Goal: Task Accomplishment & Management: Manage account settings

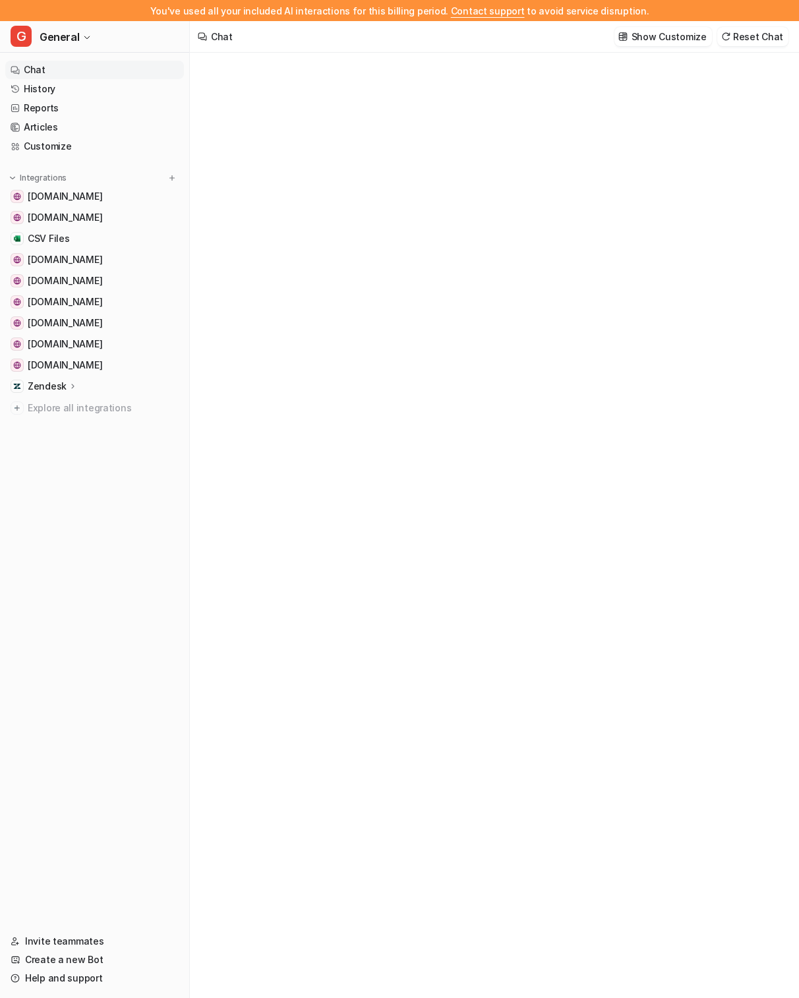
type textarea "**********"
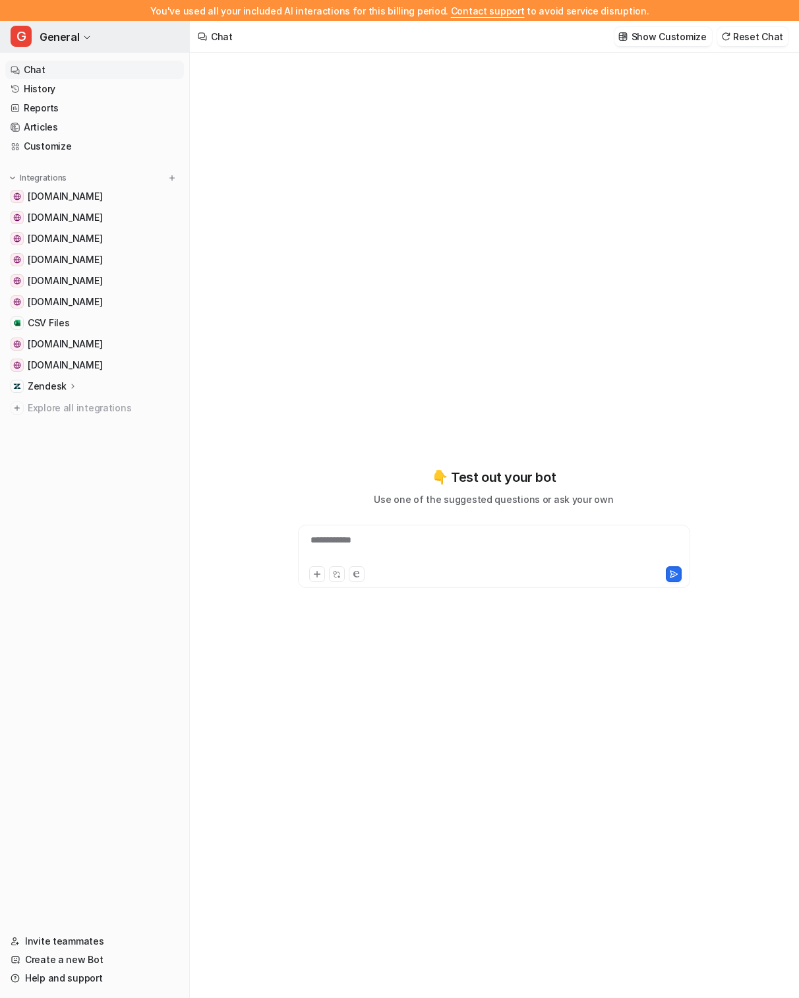
click at [95, 39] on button "G General" at bounding box center [94, 37] width 189 height 32
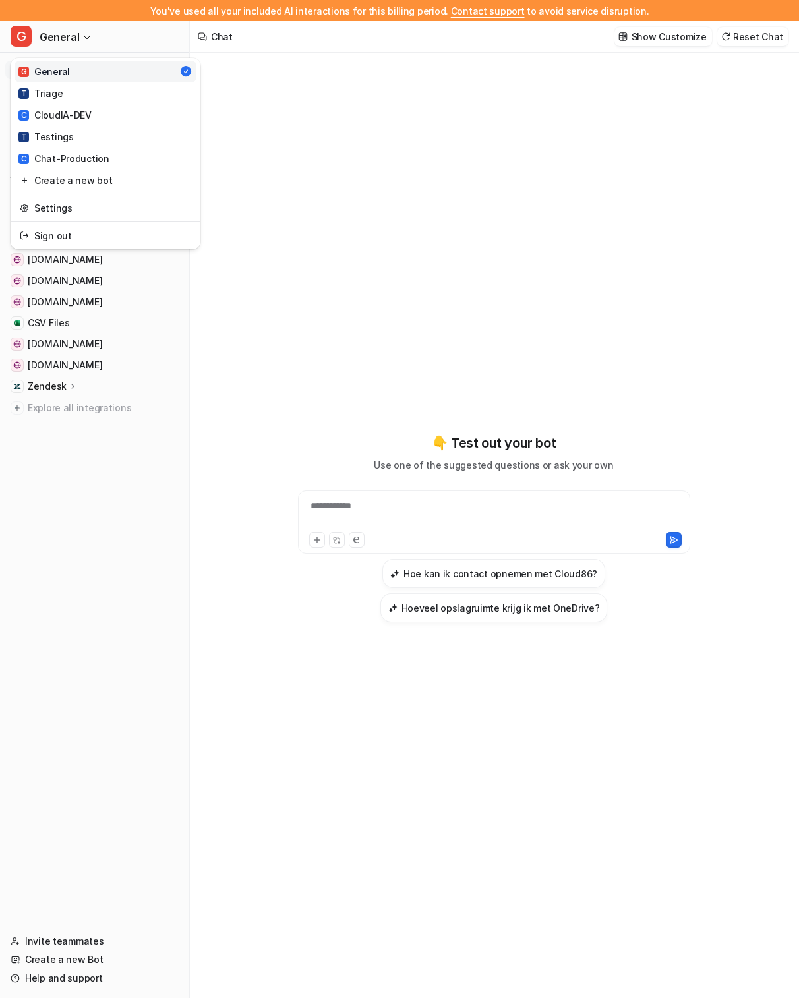
click at [313, 113] on div "**********" at bounding box center [399, 499] width 799 height 998
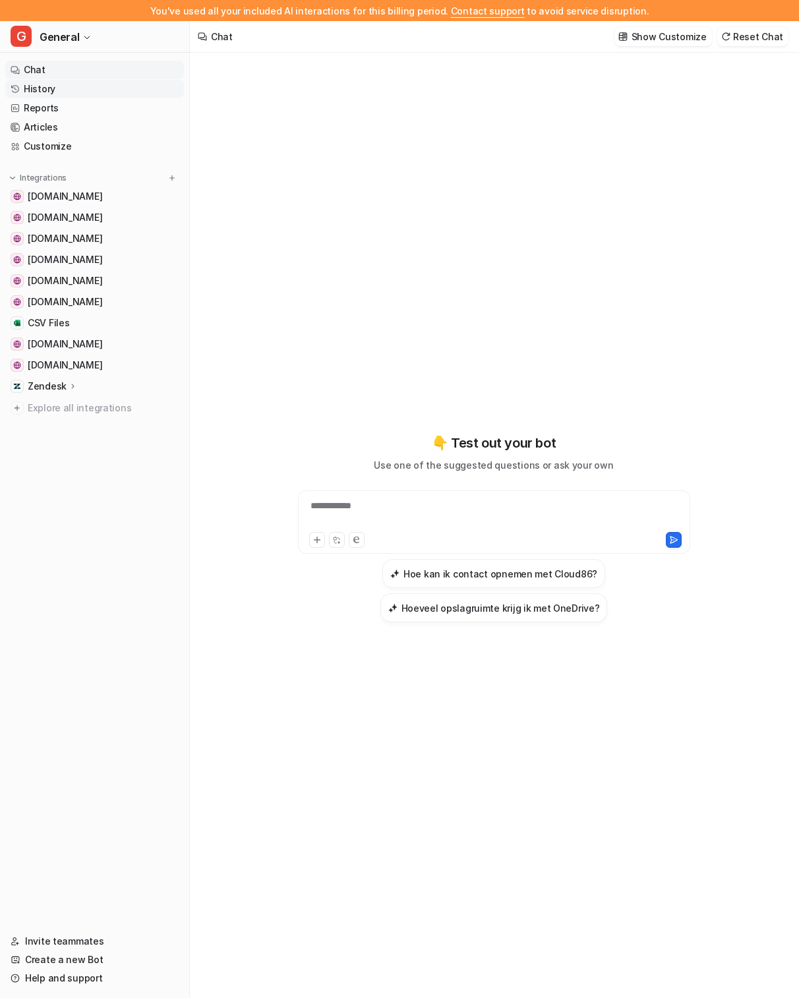
click at [125, 89] on link "History" at bounding box center [94, 89] width 179 height 18
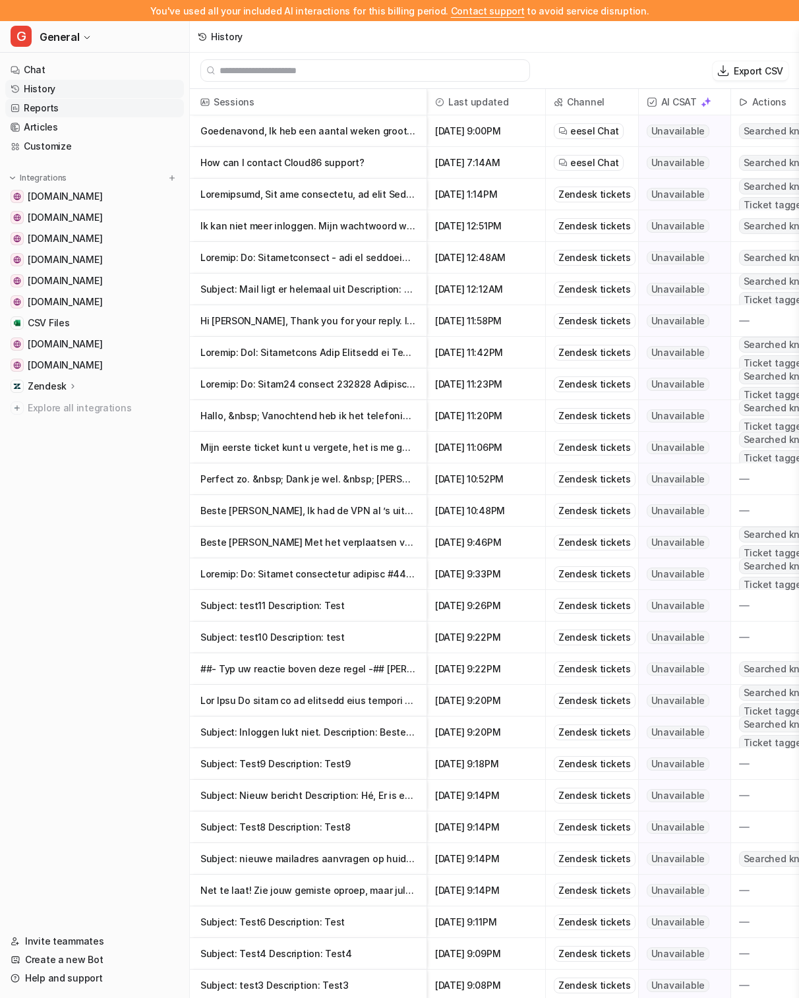
click at [83, 106] on link "Reports" at bounding box center [94, 108] width 179 height 18
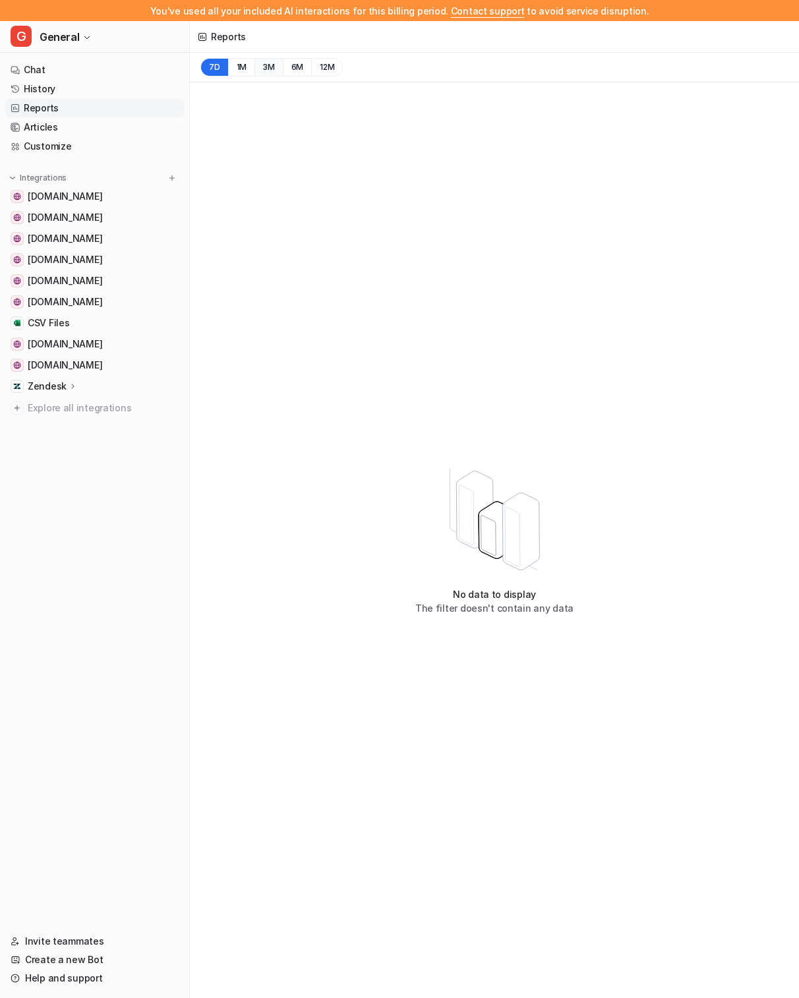
click at [258, 71] on button "3M" at bounding box center [269, 67] width 28 height 18
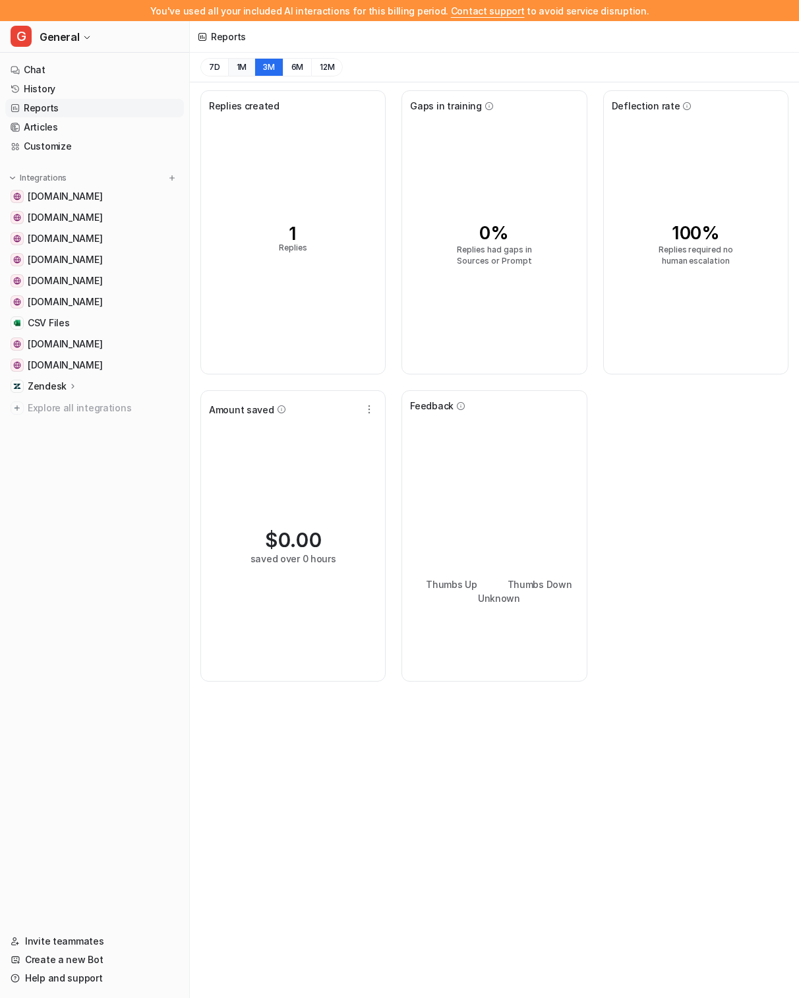
click at [243, 68] on button "1M" at bounding box center [241, 67] width 27 height 18
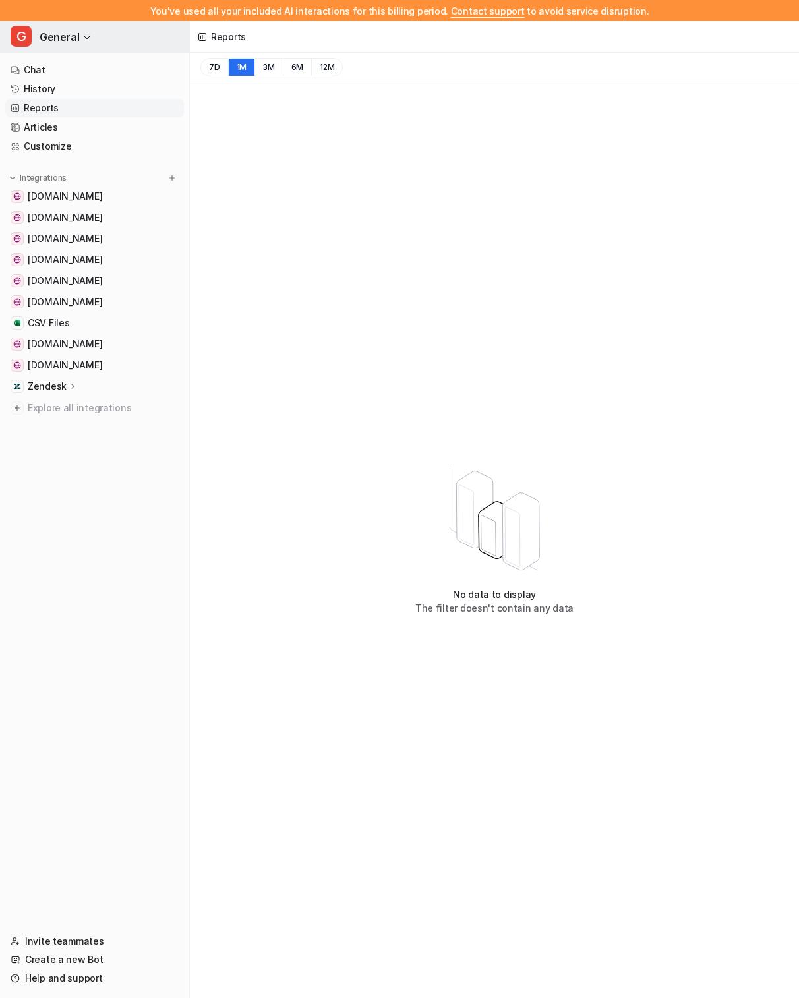
click at [105, 41] on button "G General" at bounding box center [94, 37] width 189 height 32
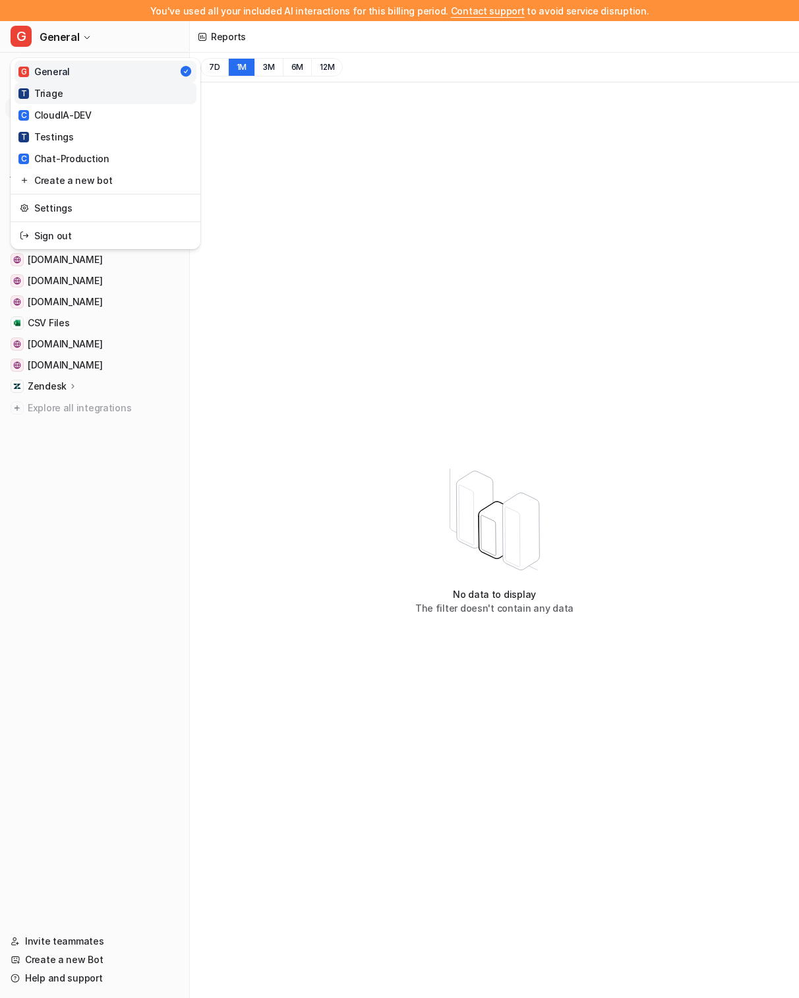
click at [98, 92] on link "T Triage" at bounding box center [106, 93] width 182 height 22
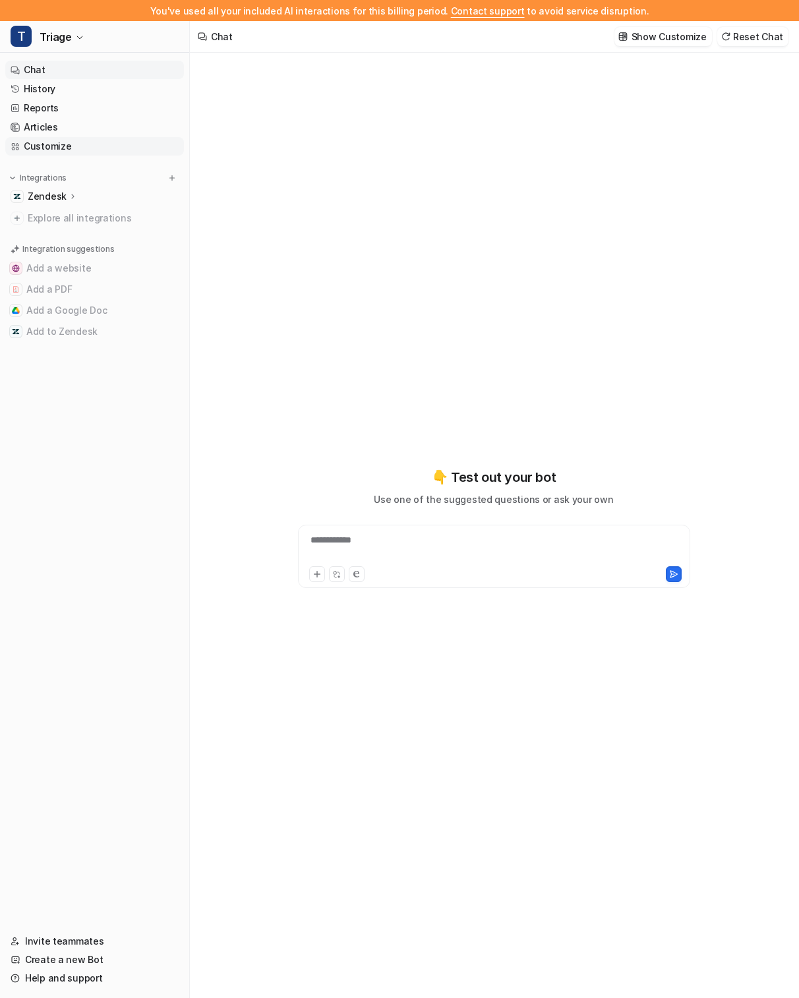
type textarea "**********"
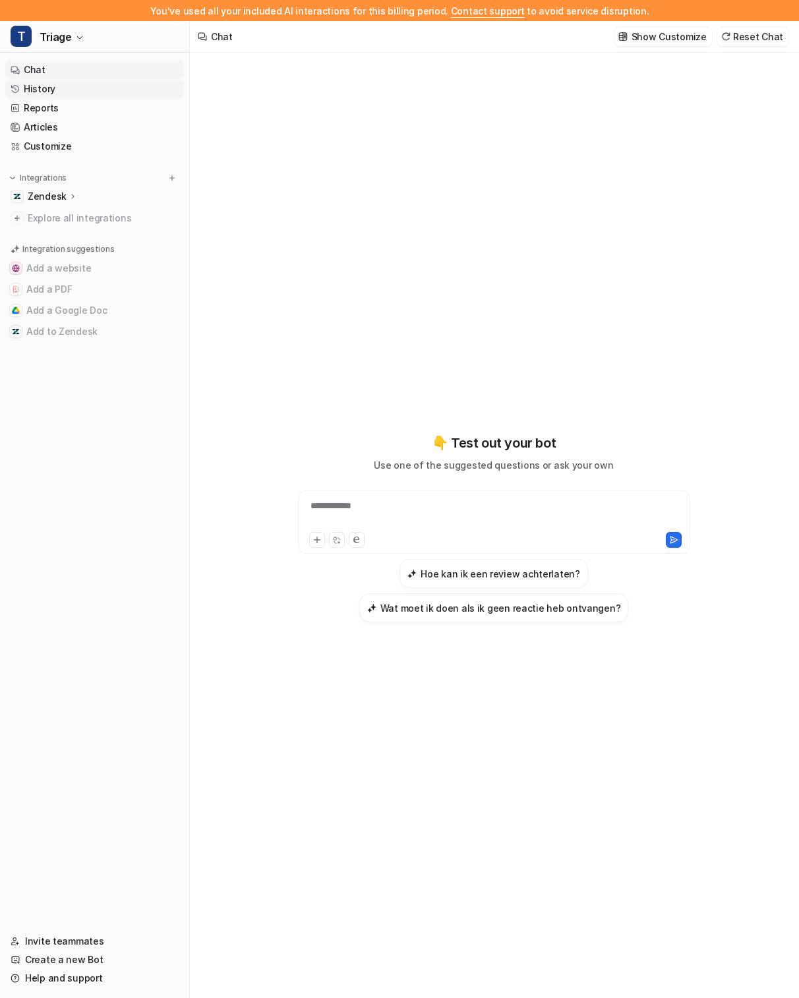
click at [100, 97] on link "History" at bounding box center [94, 89] width 179 height 18
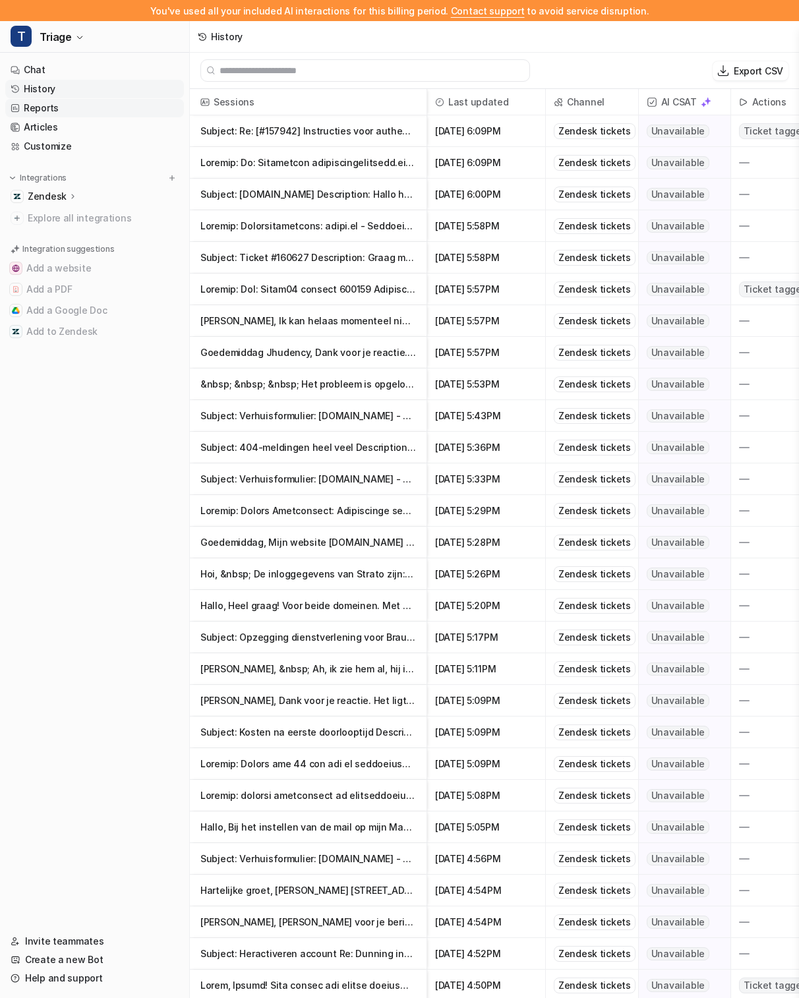
click at [104, 111] on link "Reports" at bounding box center [94, 108] width 179 height 18
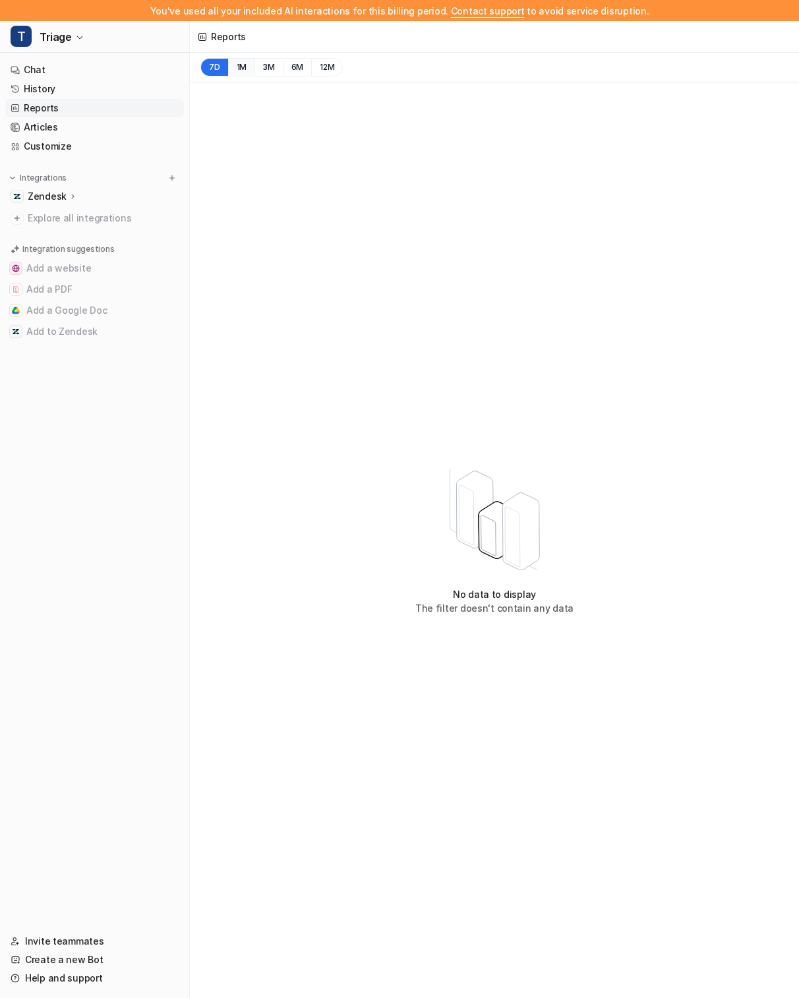
click at [243, 64] on button "1M" at bounding box center [241, 67] width 27 height 18
click at [94, 93] on link "History" at bounding box center [94, 89] width 179 height 18
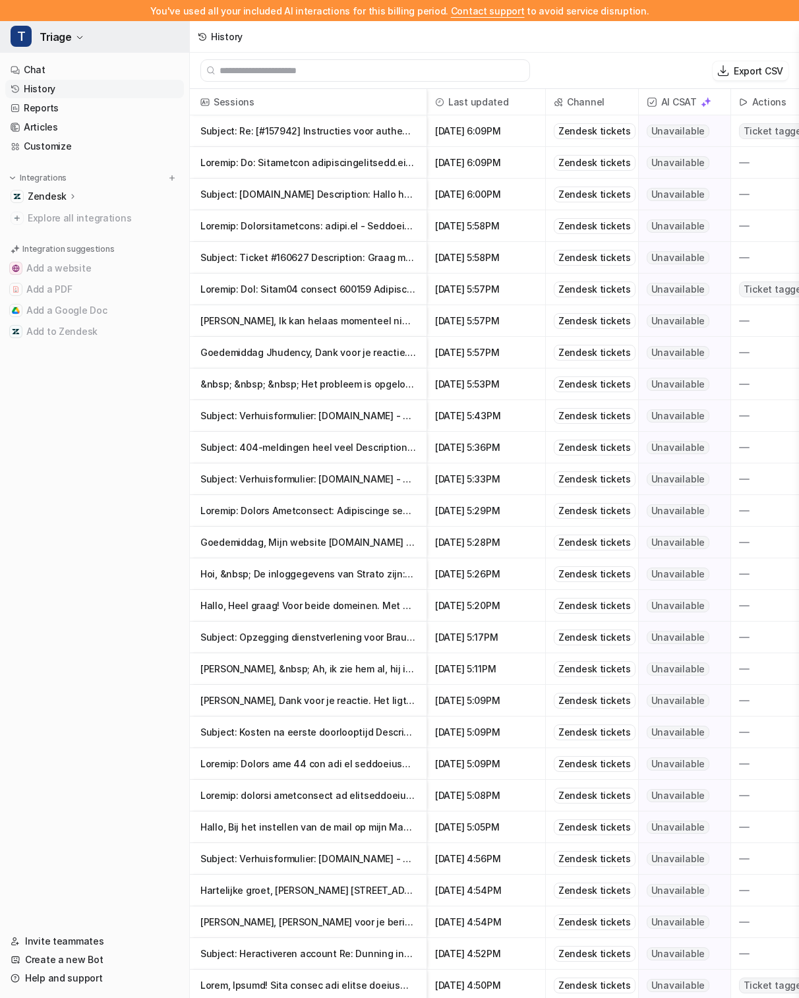
click at [78, 35] on icon "button" at bounding box center [80, 38] width 8 height 8
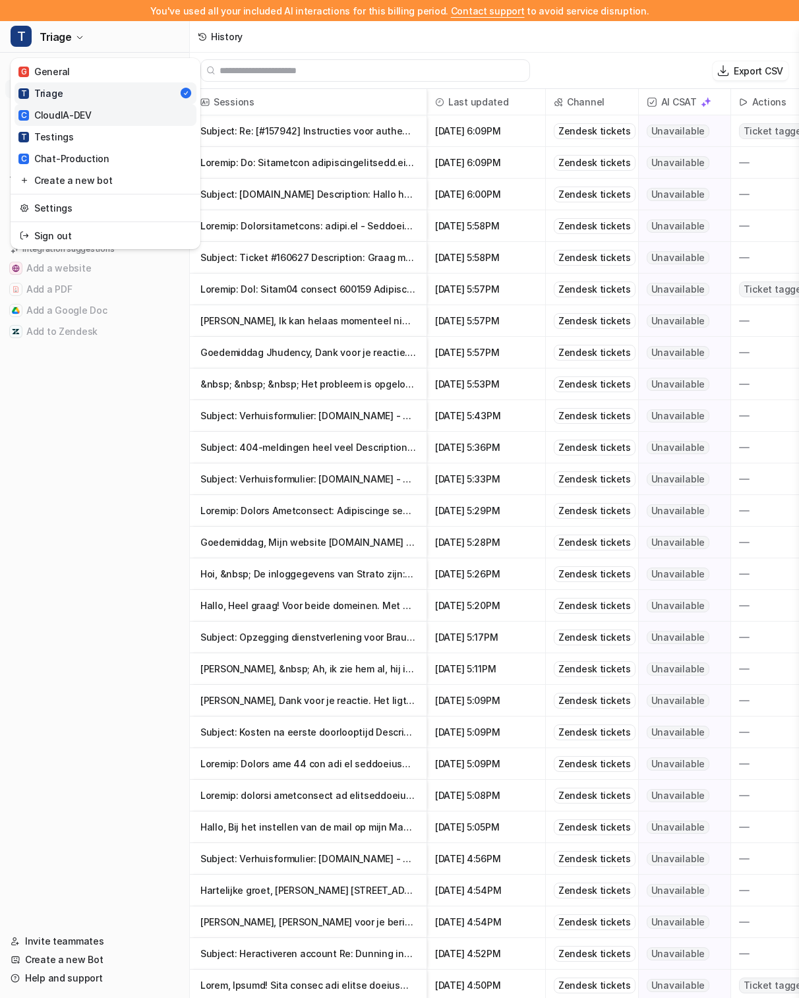
click at [110, 119] on link "C CloudIA-DEV" at bounding box center [106, 115] width 182 height 22
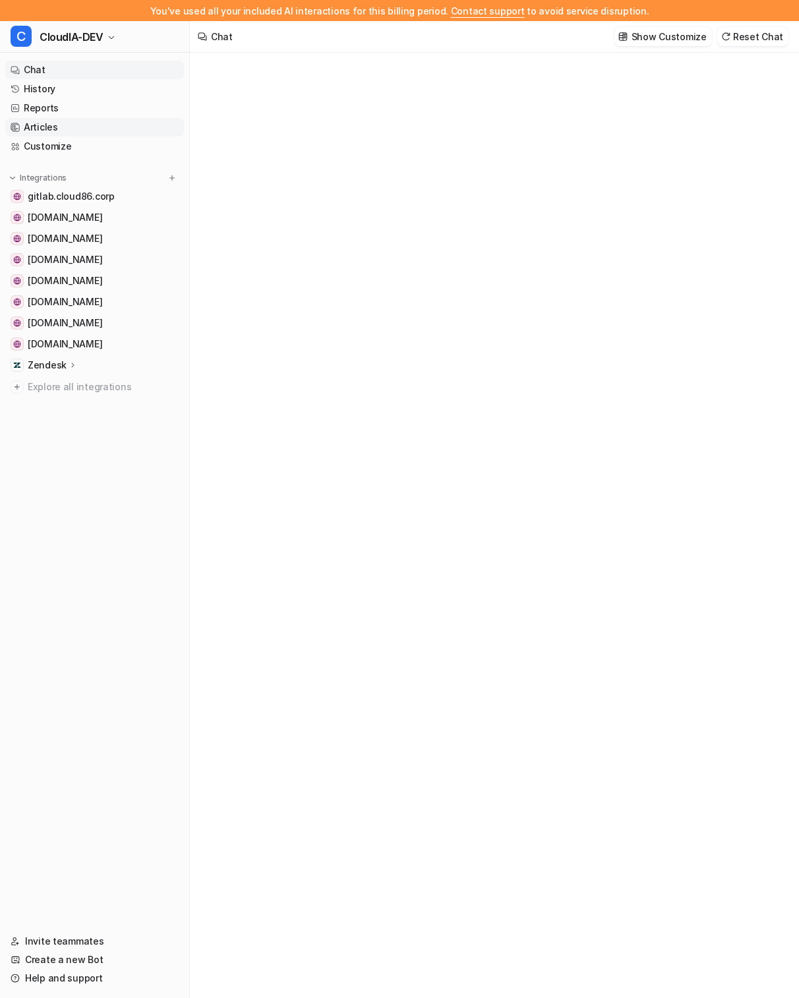
type textarea "**********"
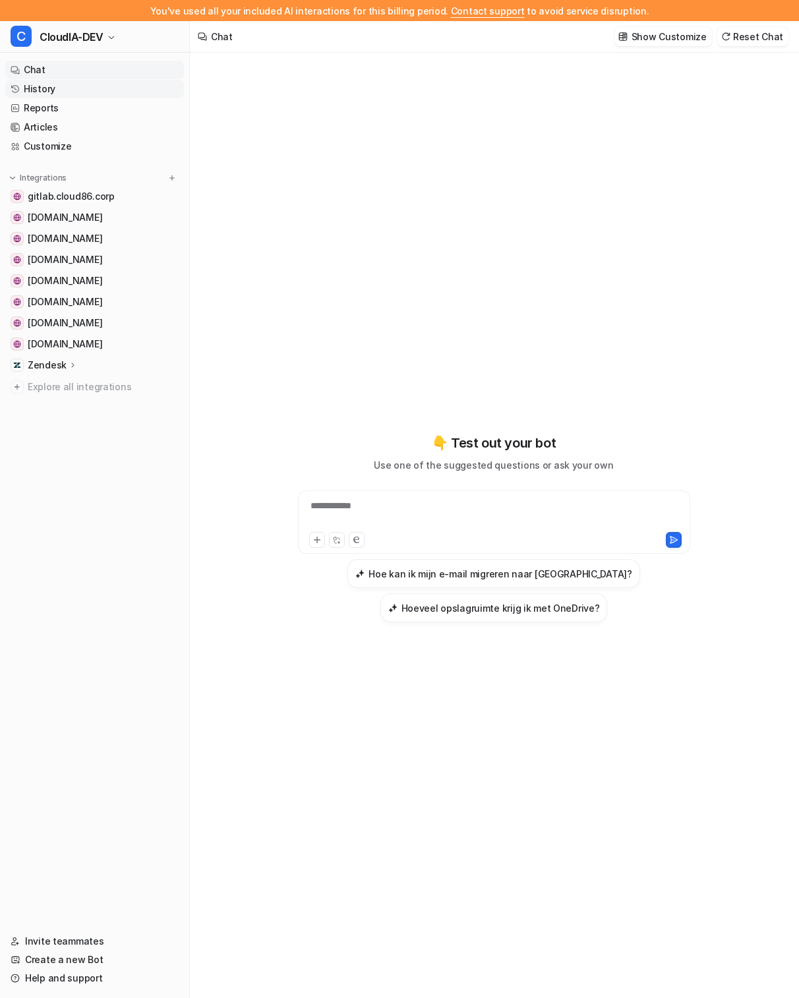
click at [110, 92] on link "History" at bounding box center [94, 89] width 179 height 18
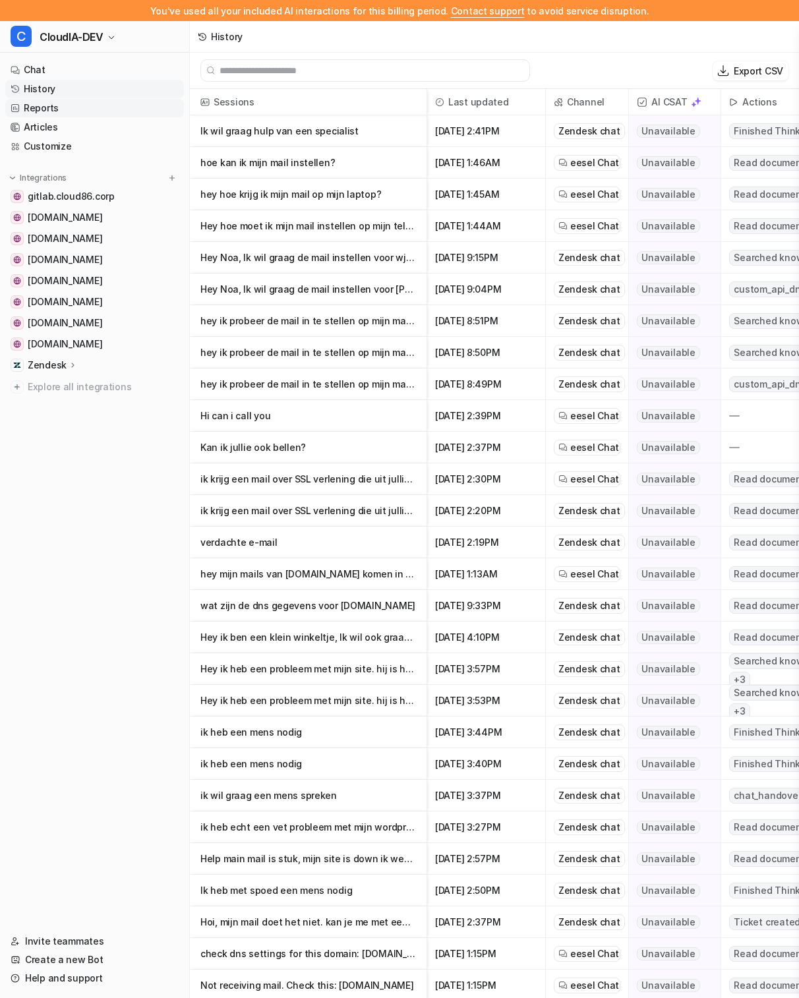
click at [94, 107] on link "Reports" at bounding box center [94, 108] width 179 height 18
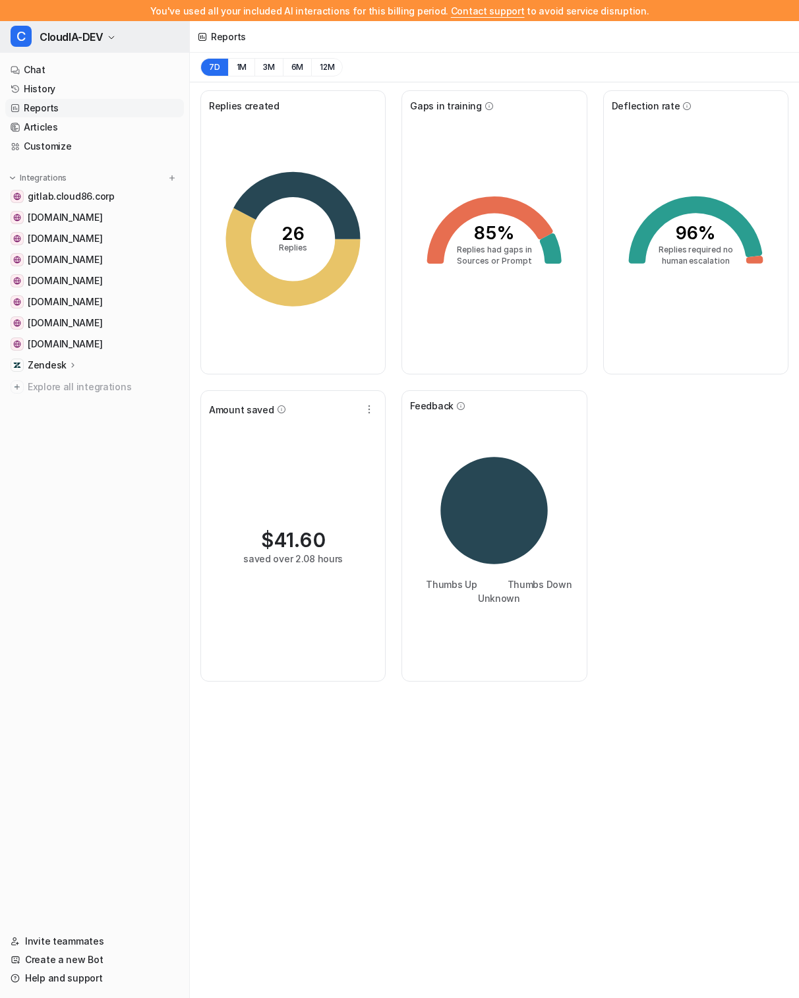
click at [73, 44] on span "CloudIA-DEV" at bounding box center [72, 37] width 64 height 18
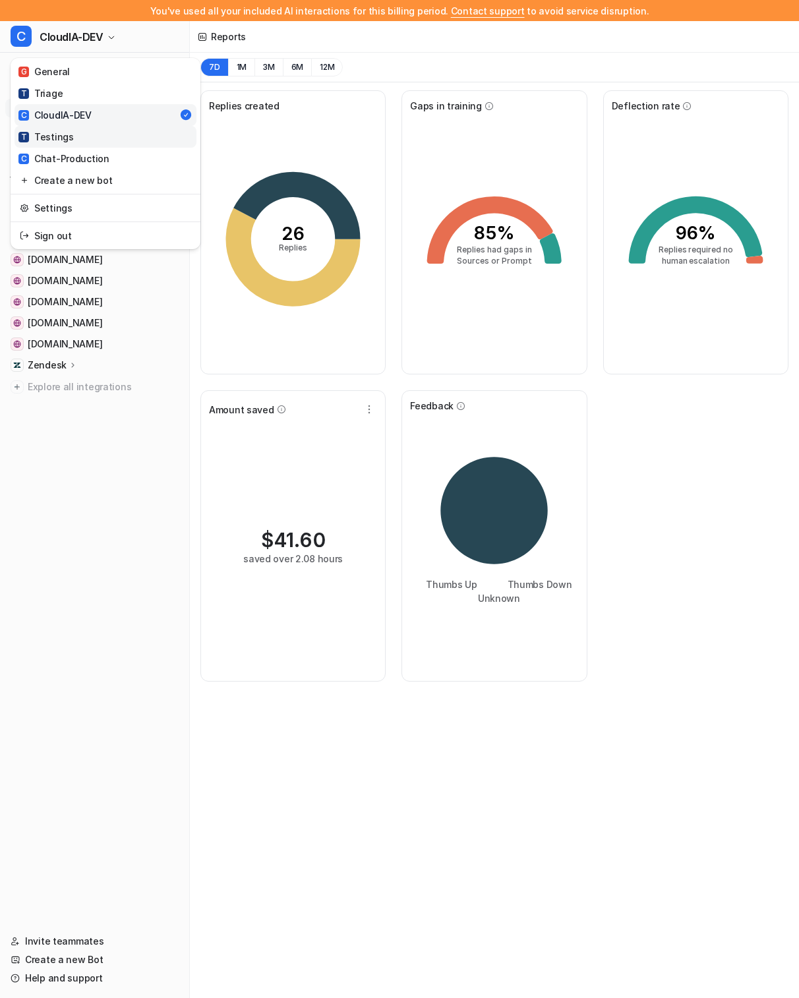
click at [91, 143] on link "T Testings" at bounding box center [106, 137] width 182 height 22
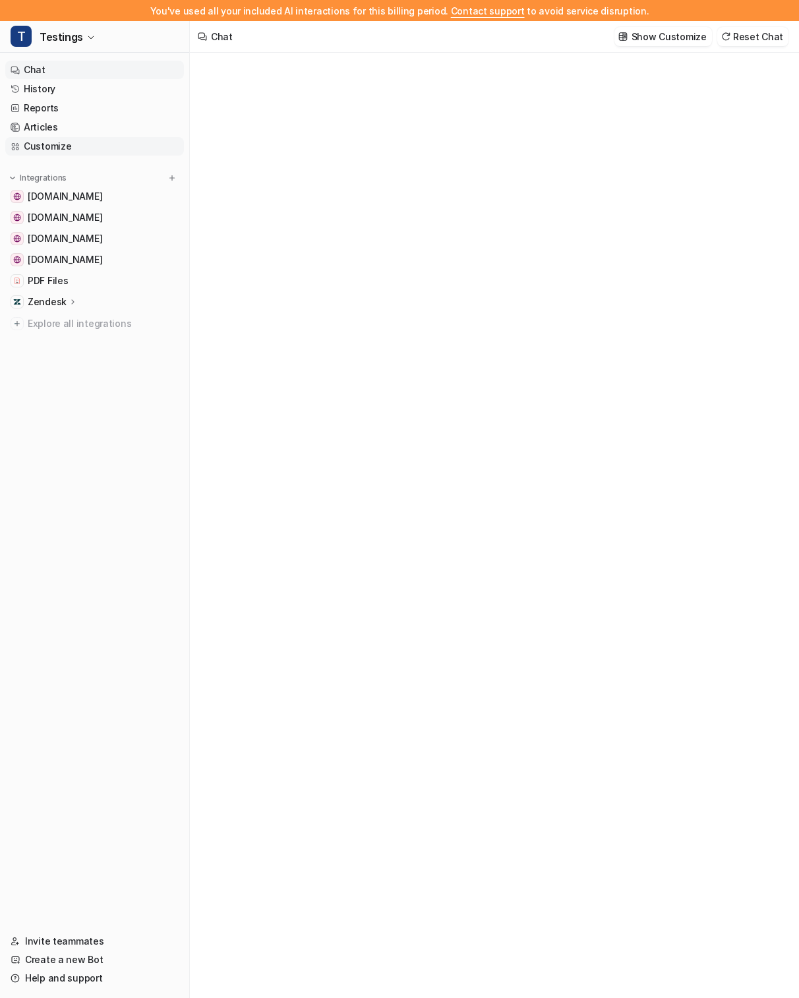
type textarea "**********"
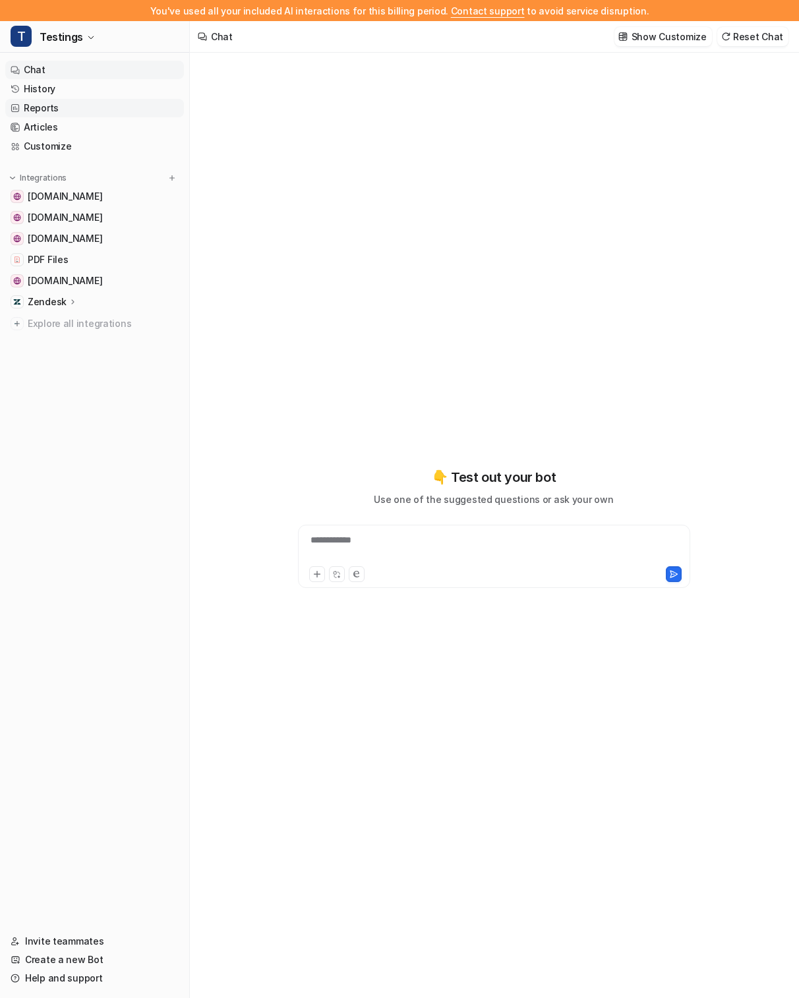
click at [86, 109] on link "Reports" at bounding box center [94, 108] width 179 height 18
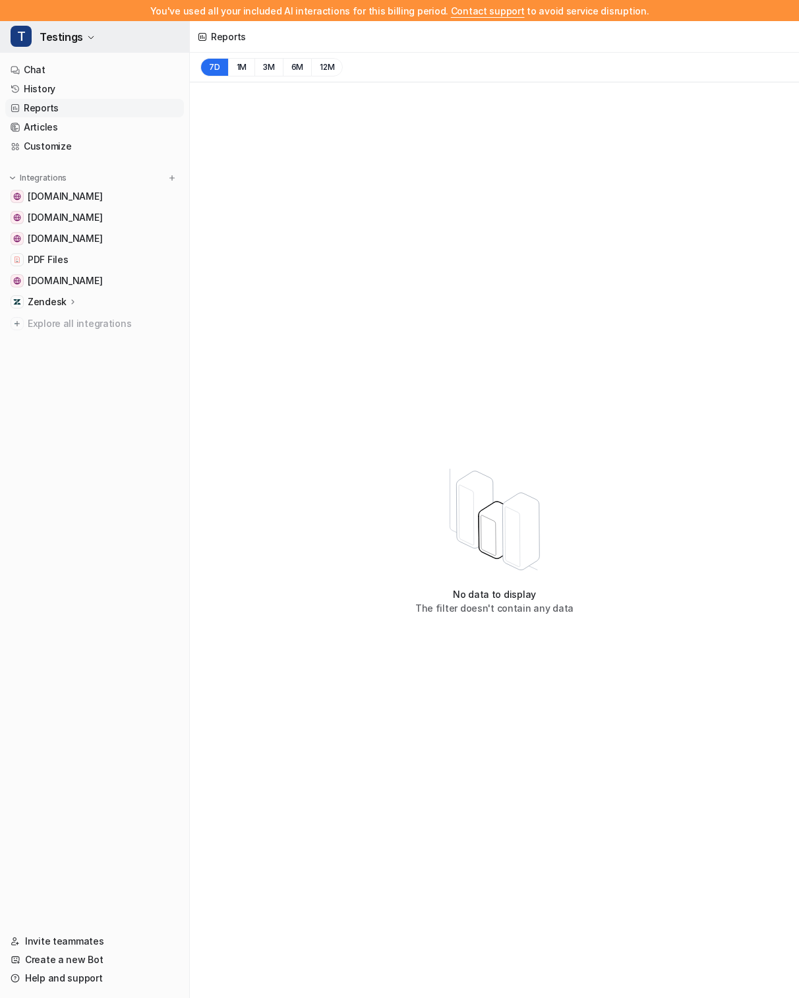
click at [67, 42] on span "Testings" at bounding box center [62, 37] width 44 height 18
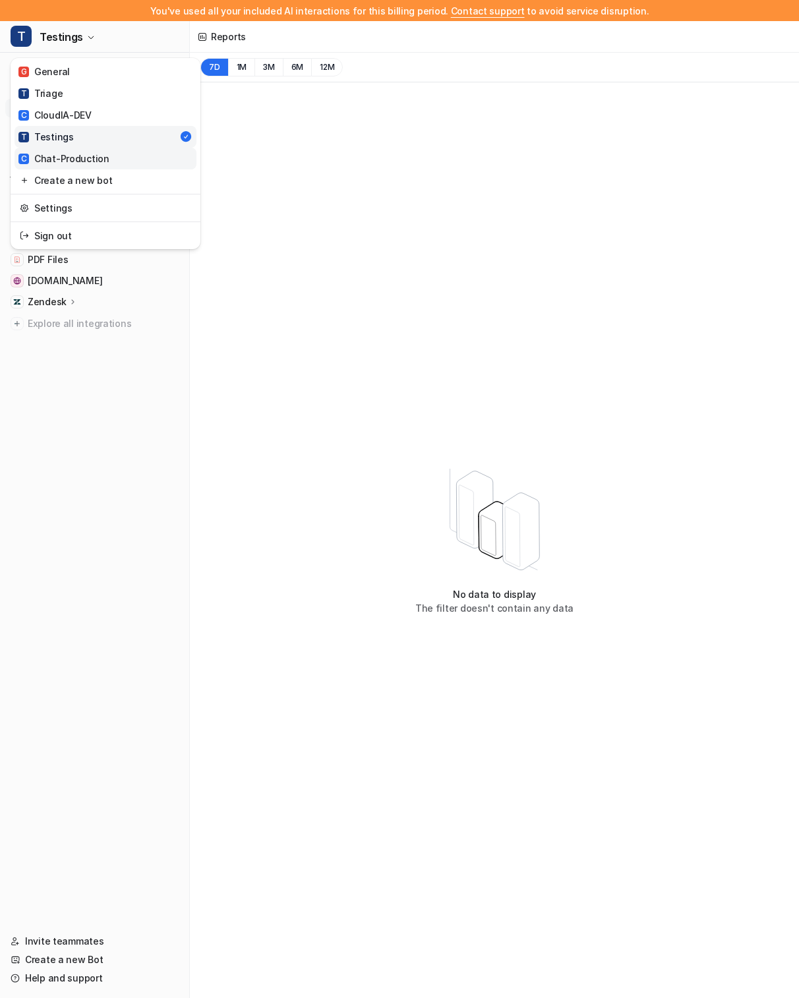
click at [74, 155] on div "C Chat-Production" at bounding box center [63, 159] width 91 height 14
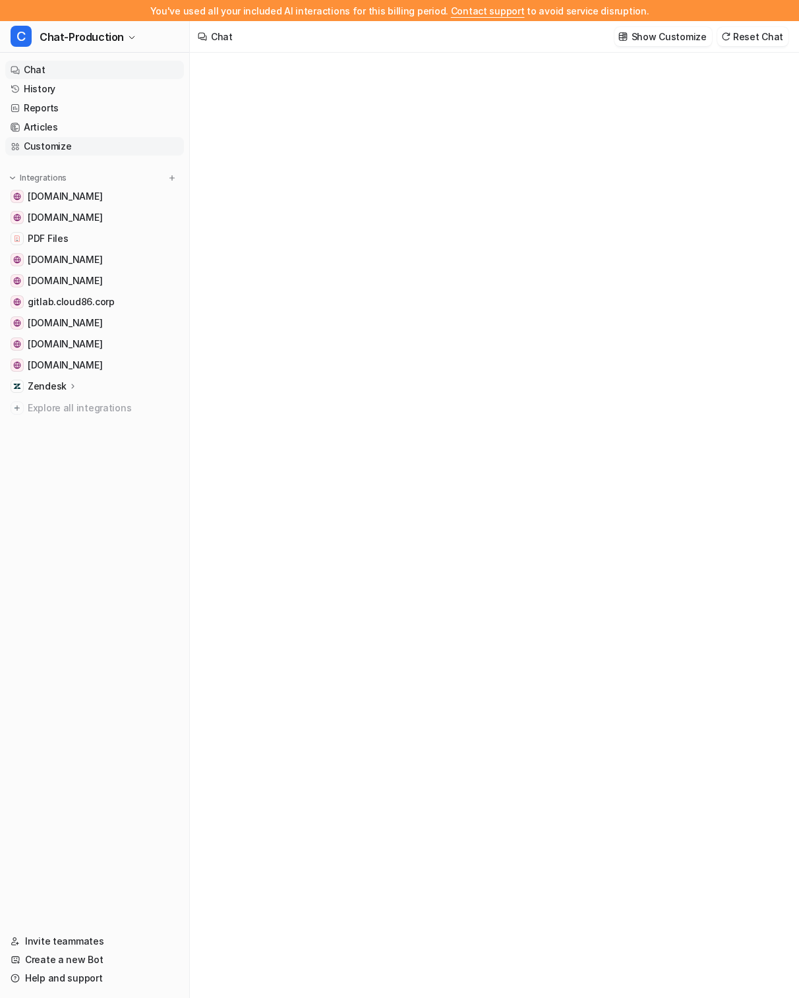
type textarea "**********"
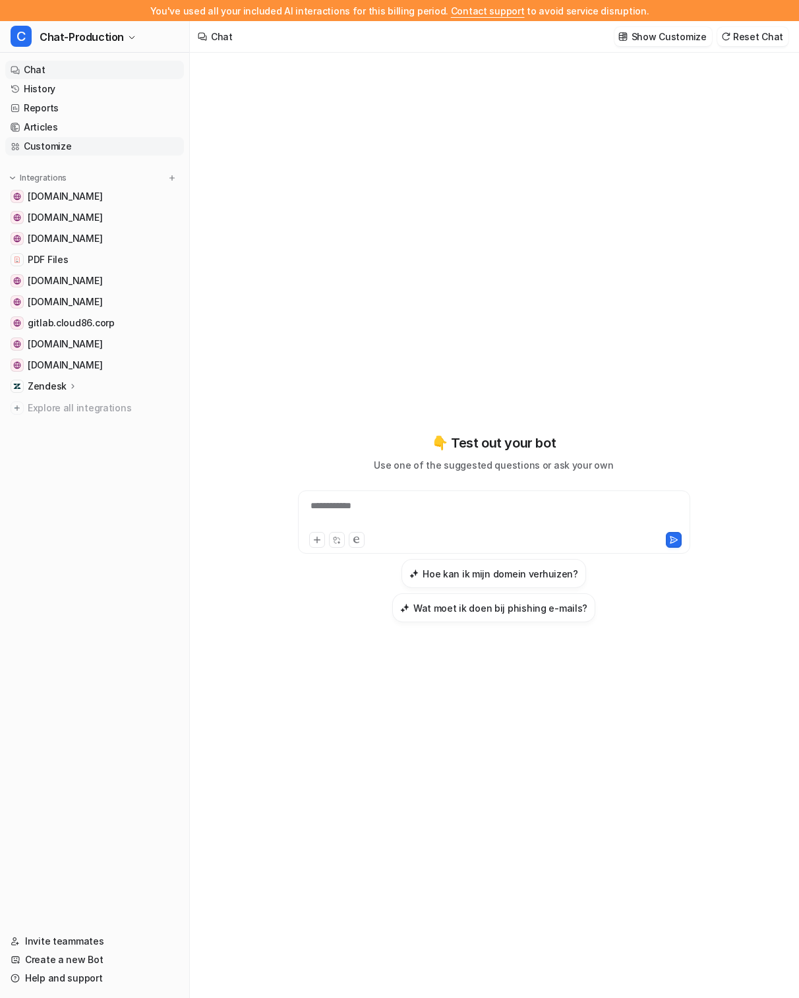
click at [75, 150] on link "Customize" at bounding box center [94, 146] width 179 height 18
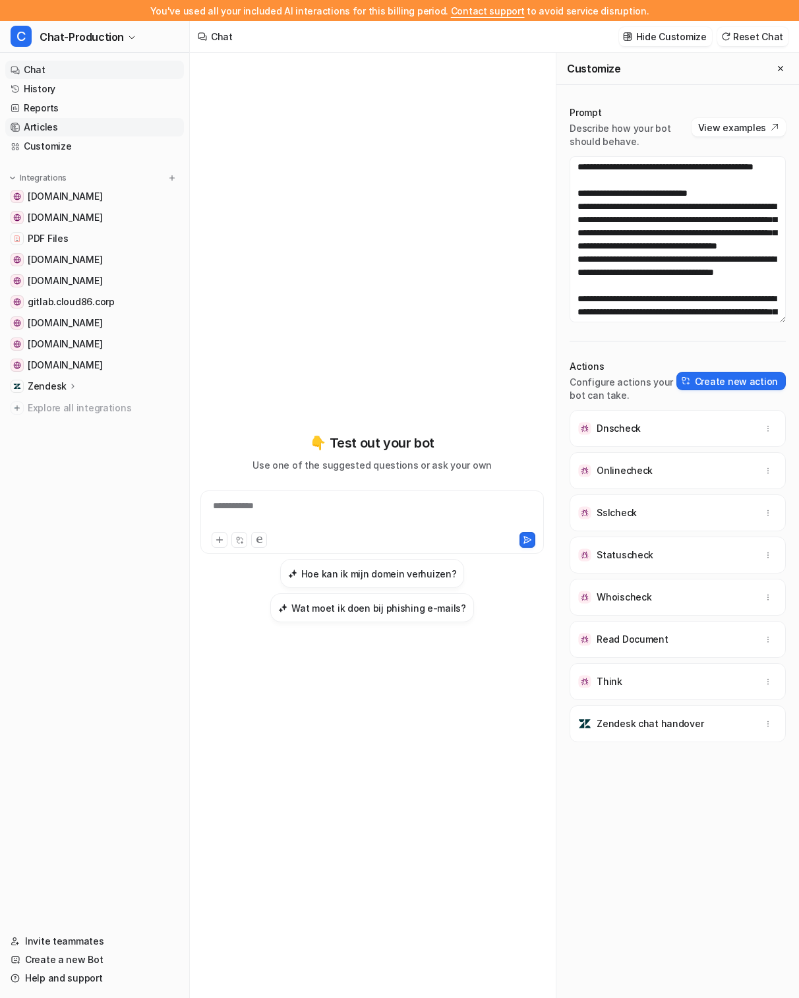
click at [73, 131] on link "Articles" at bounding box center [94, 127] width 179 height 18
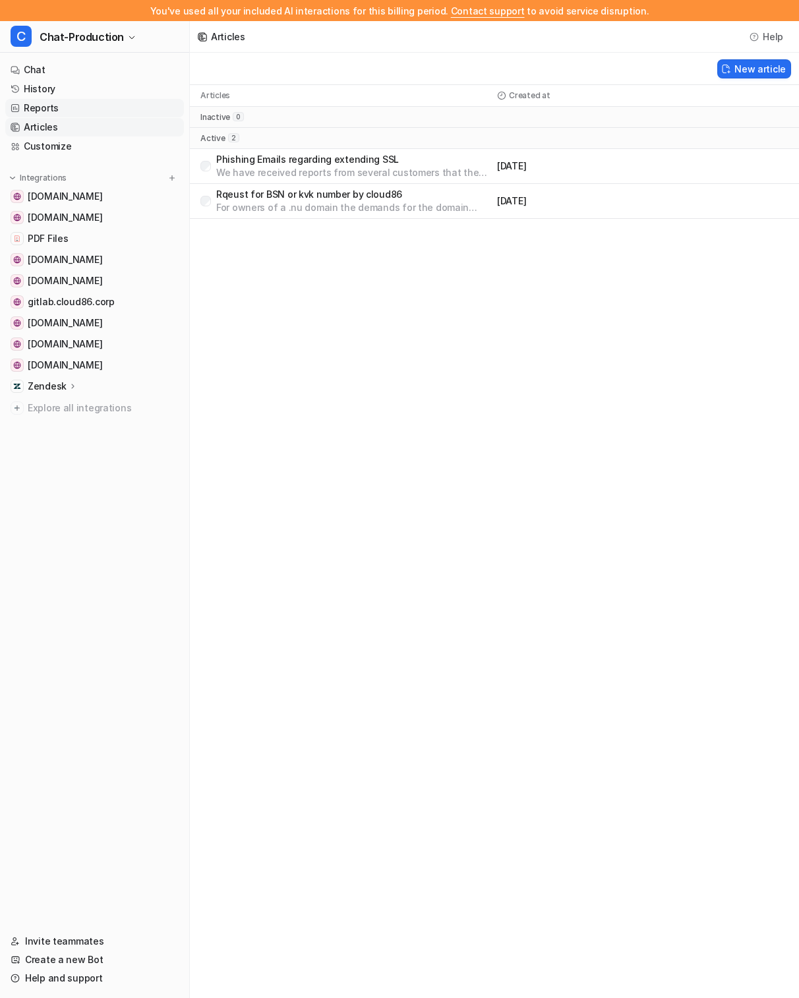
click at [71, 106] on link "Reports" at bounding box center [94, 108] width 179 height 18
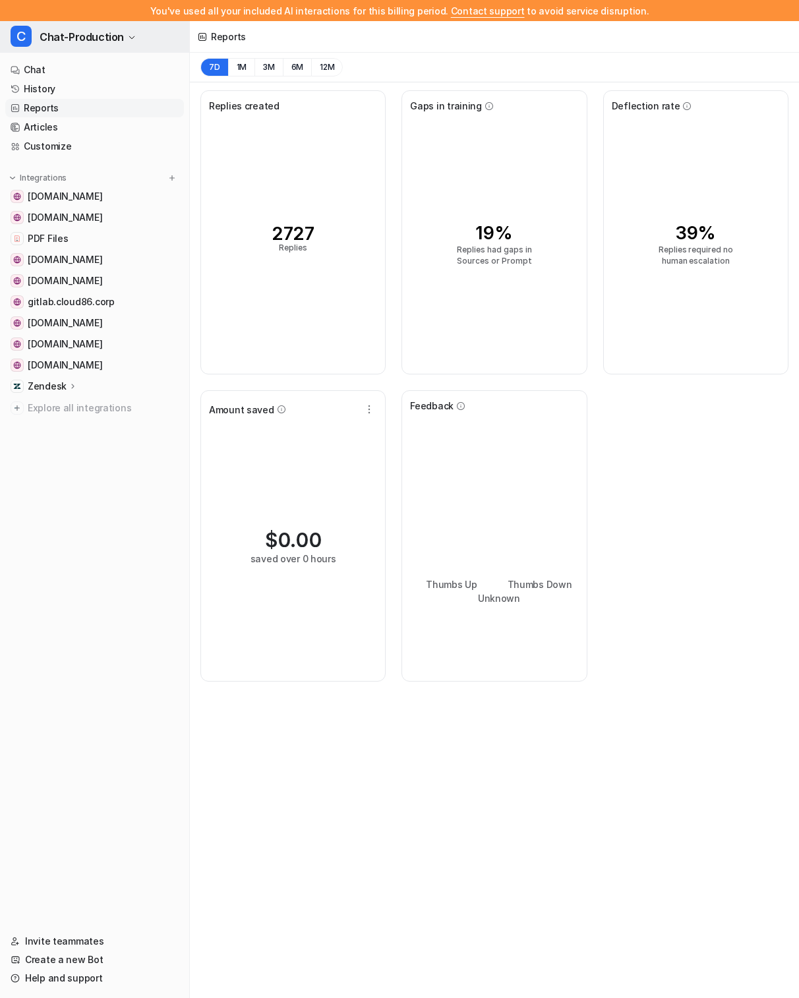
click at [100, 29] on span "Chat-Production" at bounding box center [82, 37] width 84 height 18
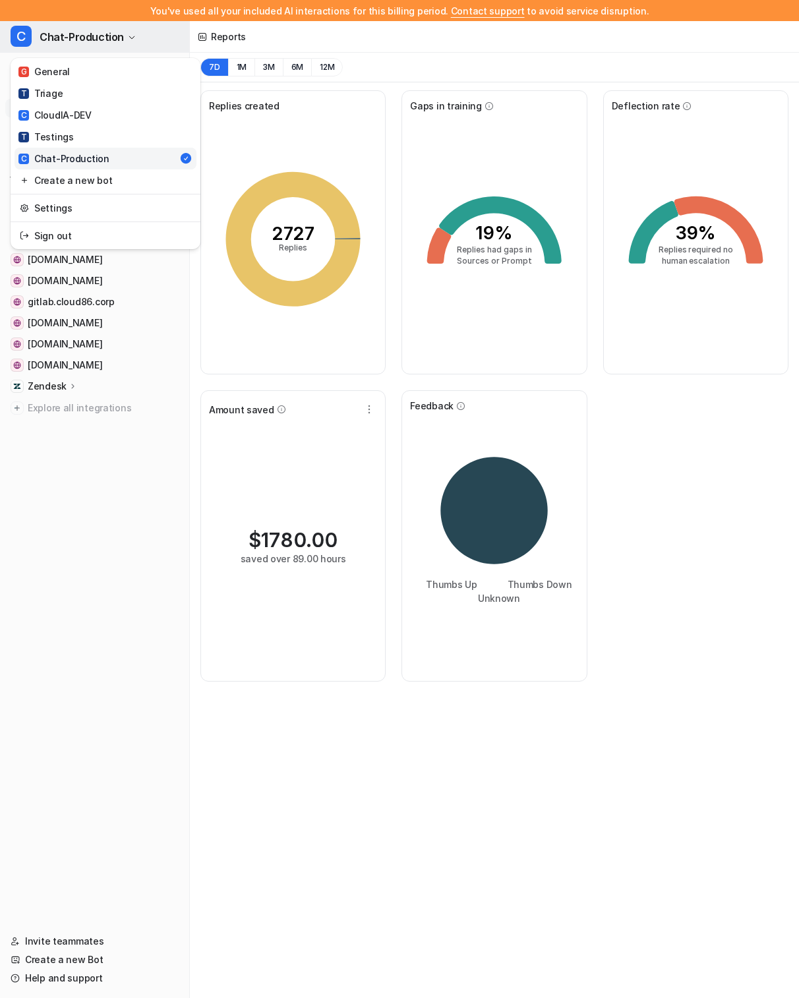
click at [106, 32] on span "Chat-Production" at bounding box center [82, 37] width 84 height 18
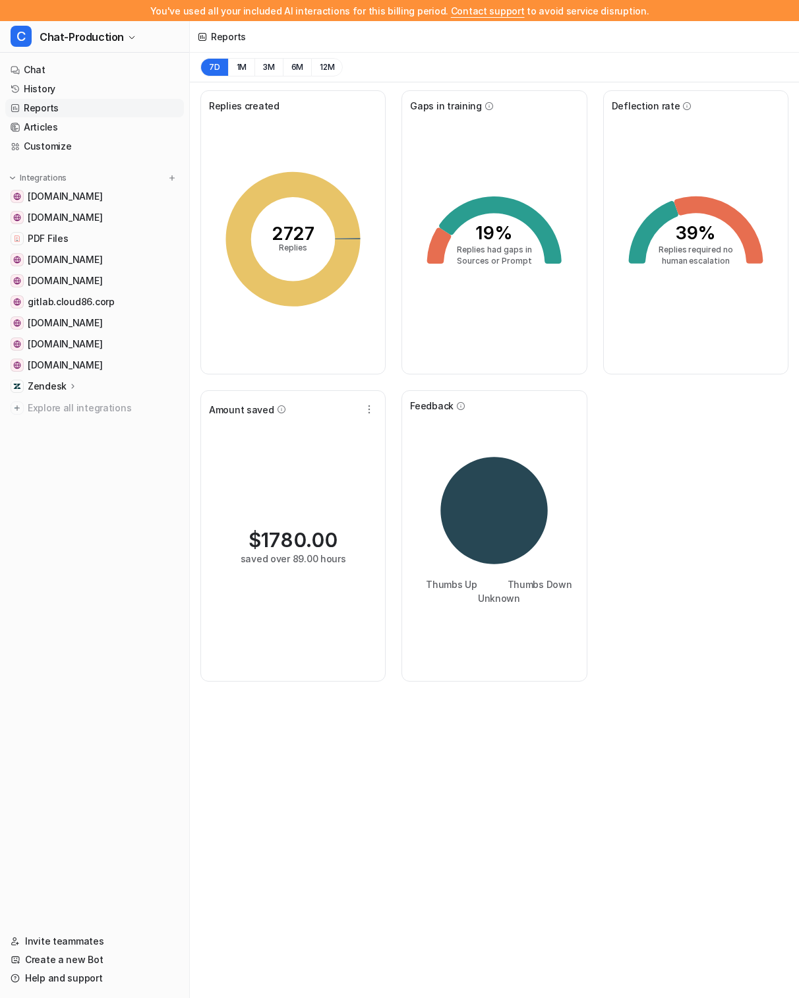
click at [94, 106] on link "Reports" at bounding box center [94, 108] width 179 height 18
click at [96, 88] on link "History" at bounding box center [94, 89] width 179 height 18
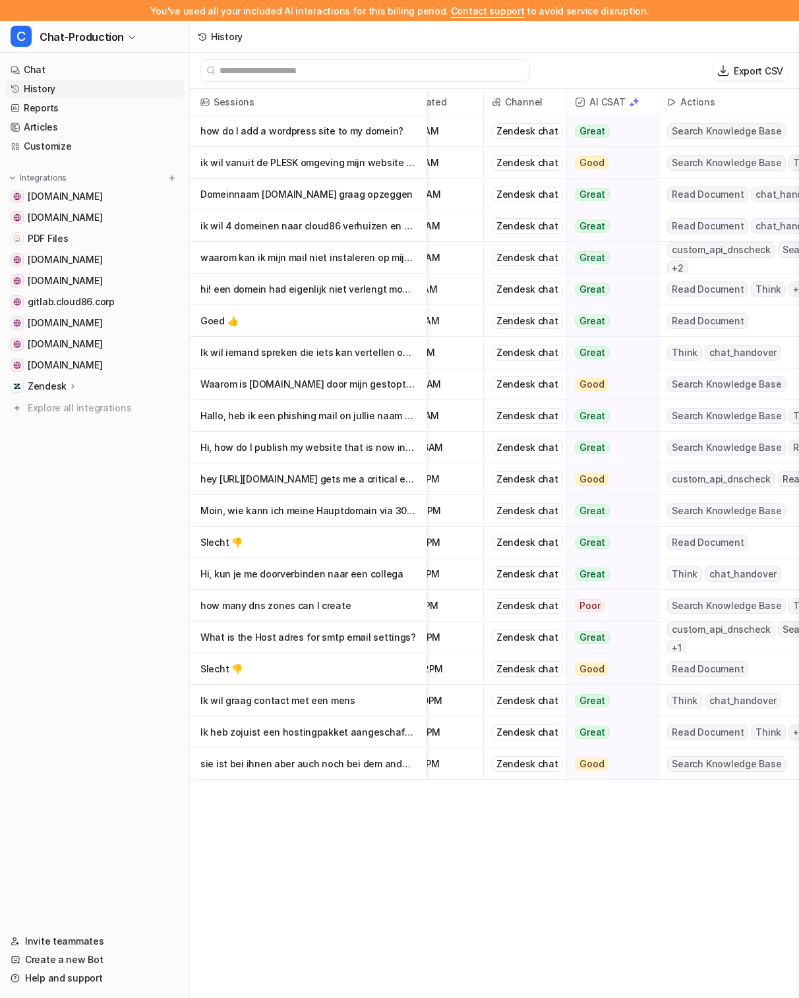
scroll to position [0, 75]
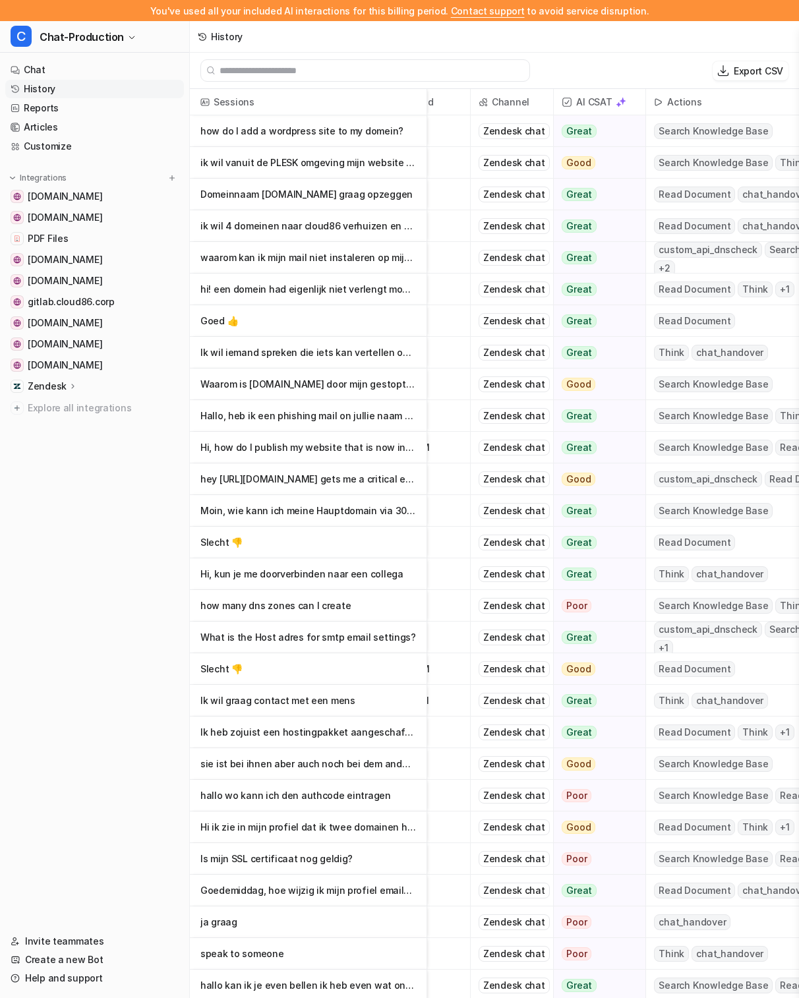
click at [317, 316] on p "Goed 👍" at bounding box center [308, 321] width 216 height 32
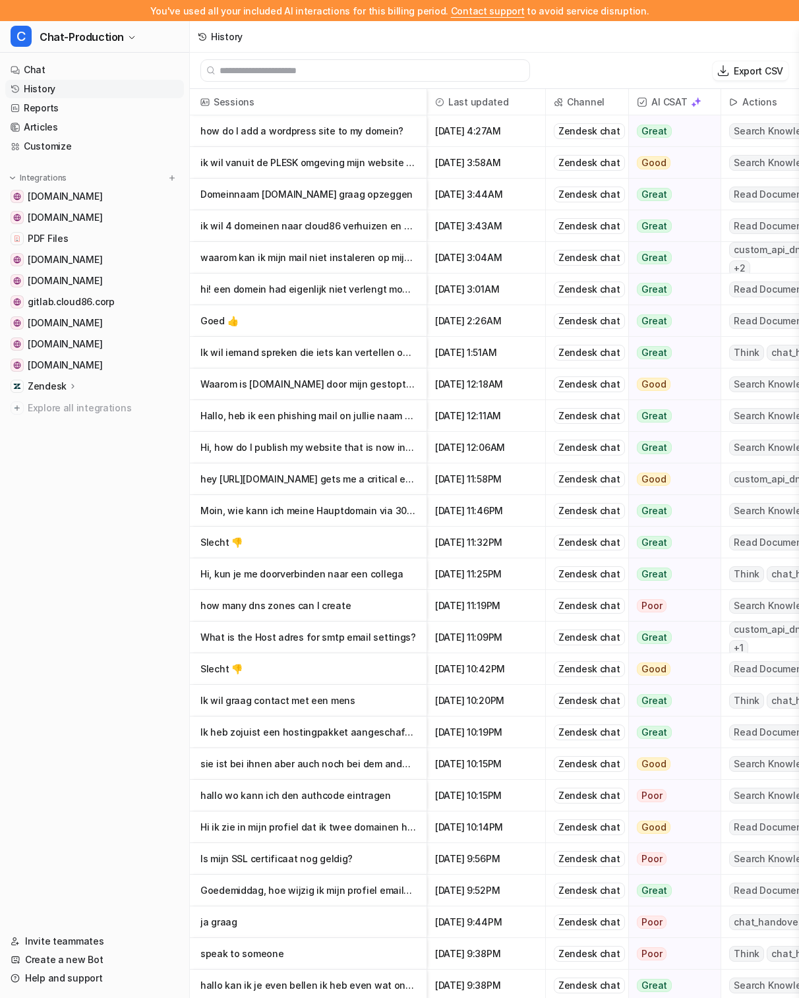
click at [269, 669] on p "Slecht 👎" at bounding box center [308, 669] width 216 height 32
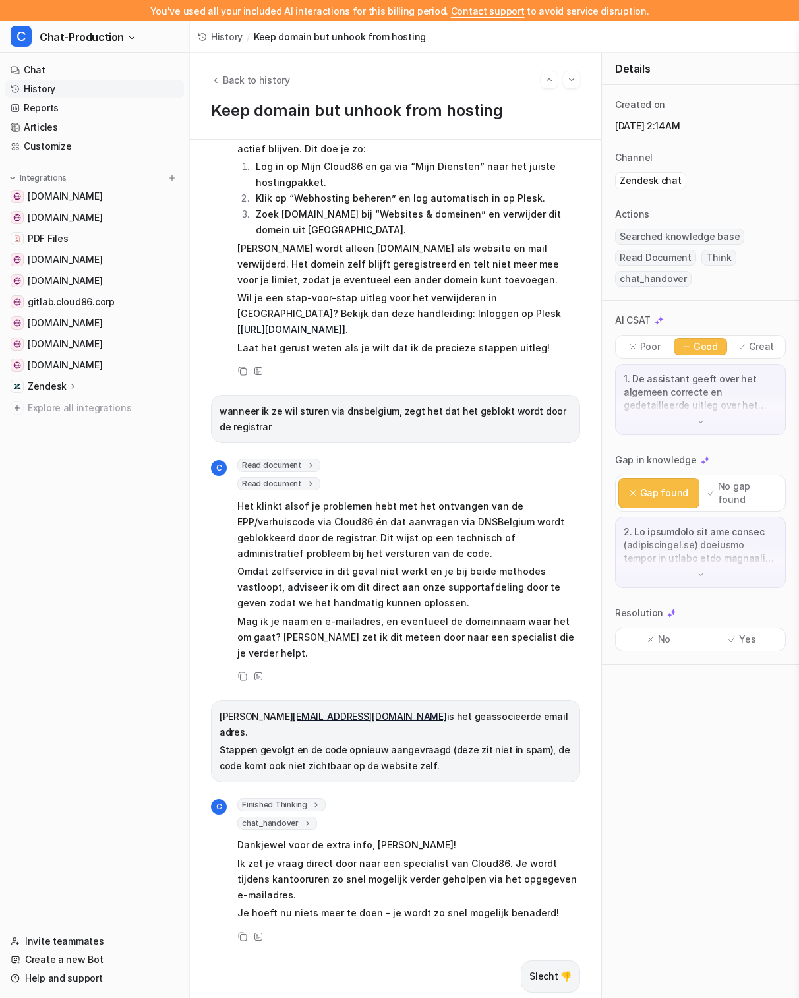
scroll to position [1598, 0]
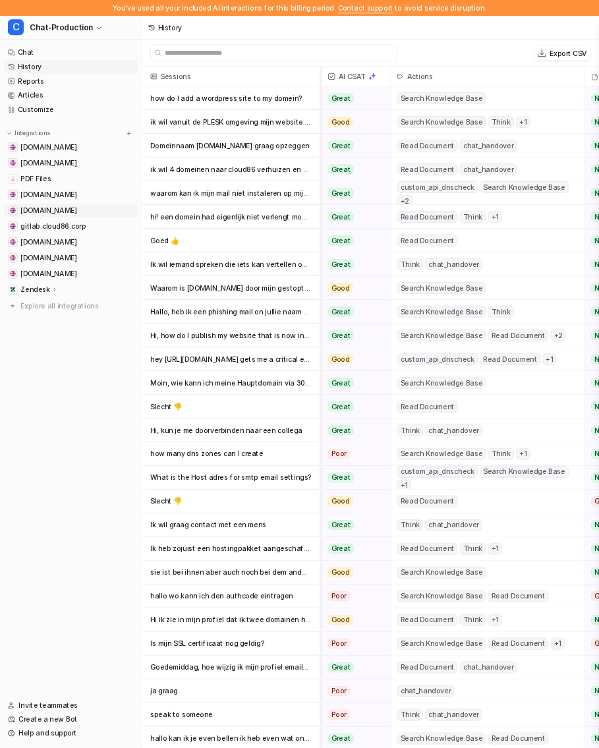
scroll to position [0, 191]
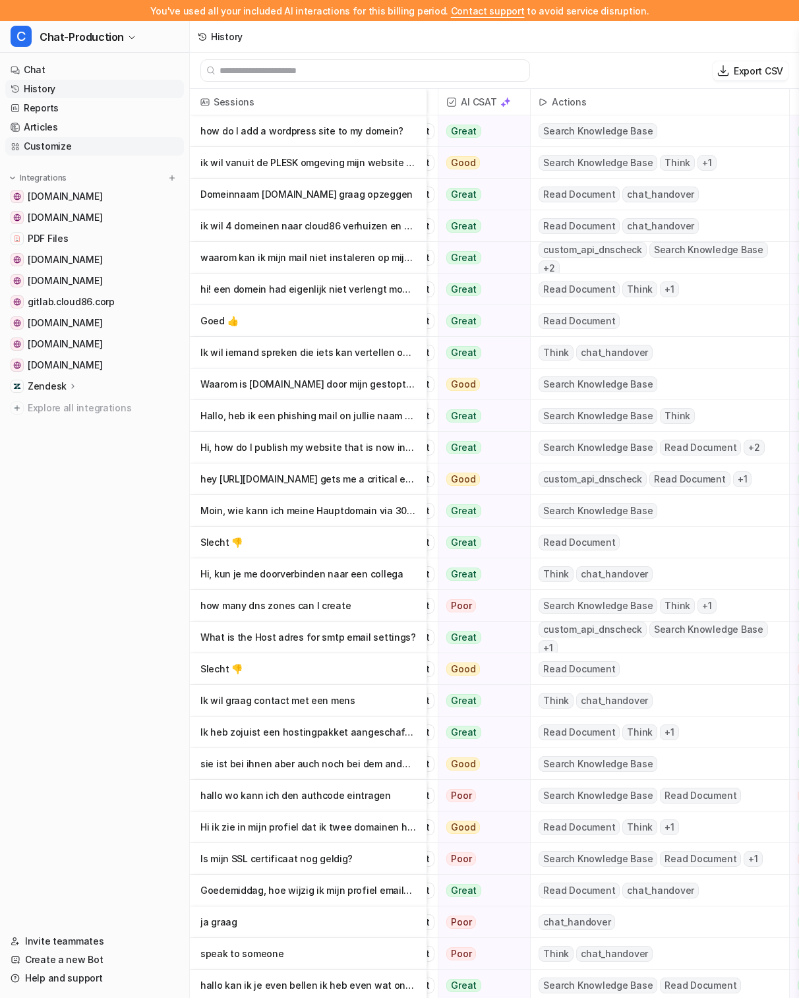
click at [71, 146] on link "Customize" at bounding box center [94, 146] width 179 height 18
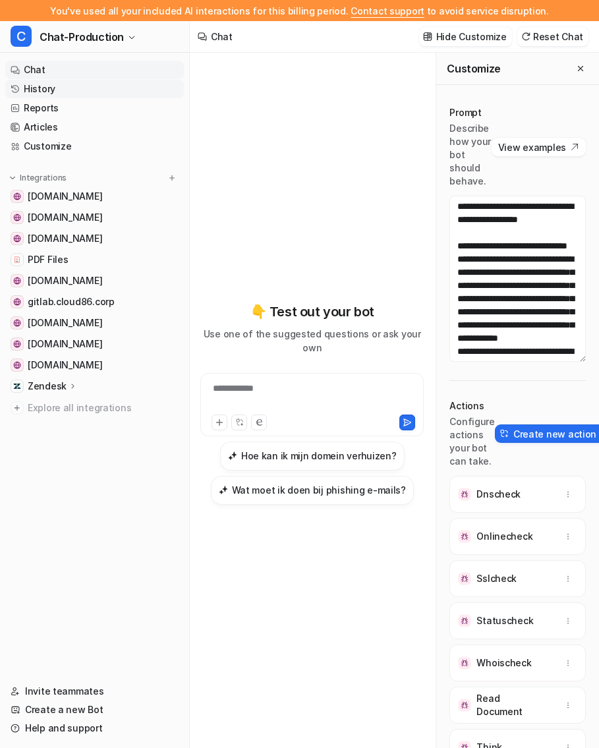
click at [89, 90] on link "History" at bounding box center [94, 89] width 179 height 18
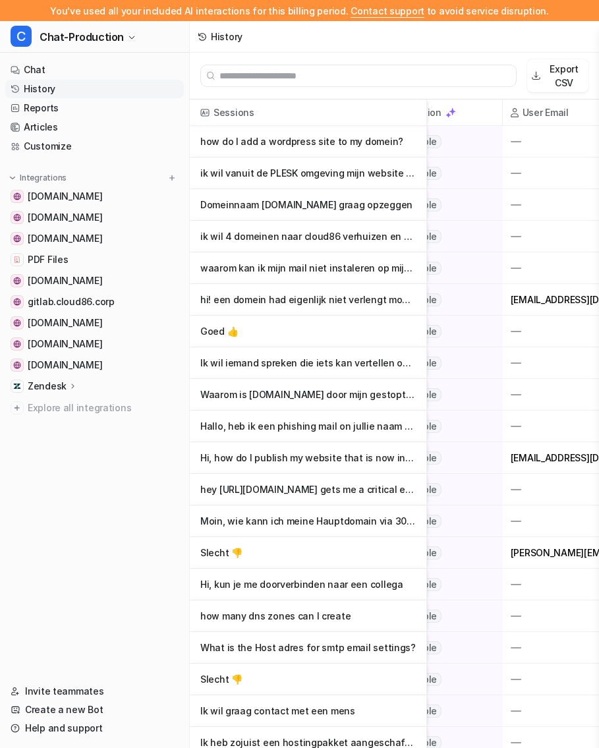
scroll to position [0, 775]
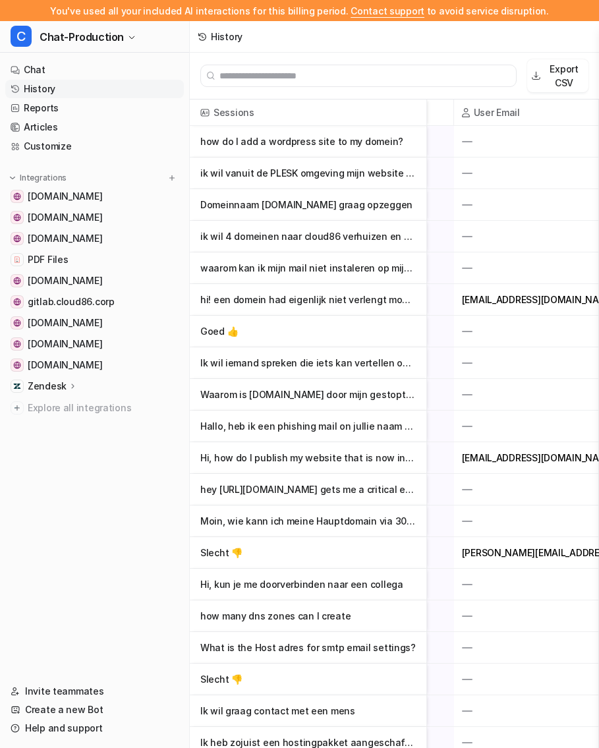
click at [493, 343] on div at bounding box center [526, 331] width 144 height 31
click at [313, 334] on p "Goed 👍" at bounding box center [308, 332] width 216 height 32
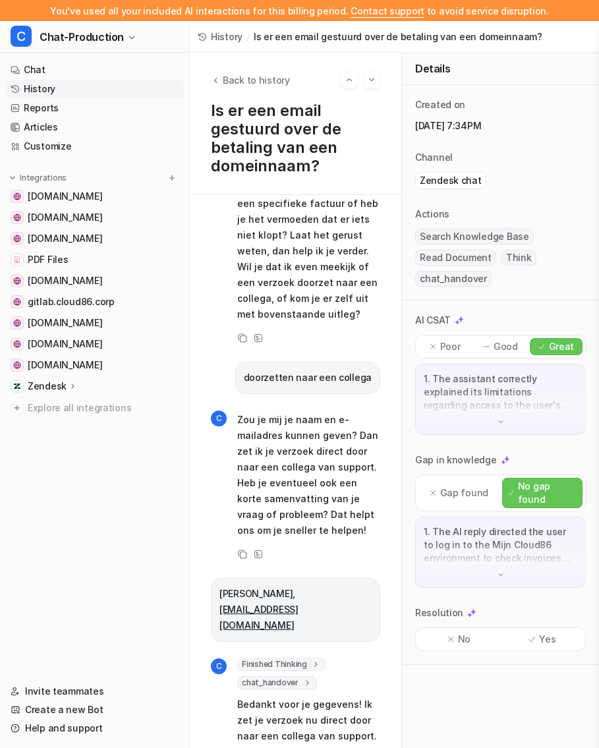
scroll to position [1068, 0]
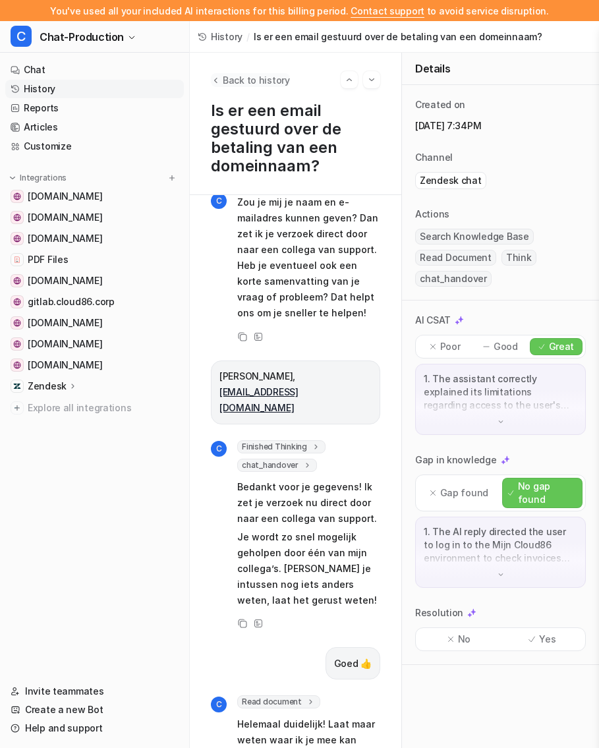
click at [222, 79] on button "Back to history" at bounding box center [250, 80] width 79 height 14
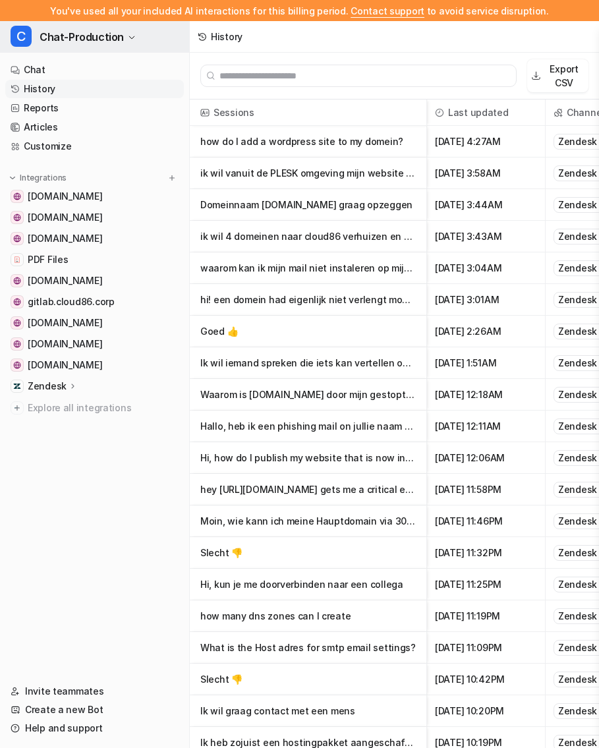
click at [98, 36] on span "Chat-Production" at bounding box center [82, 37] width 84 height 18
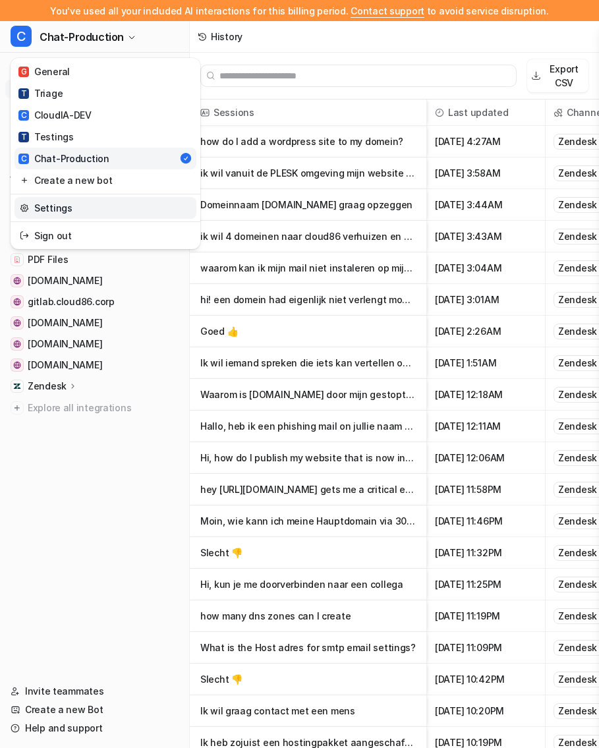
click at [69, 209] on link "Settings" at bounding box center [106, 208] width 182 height 22
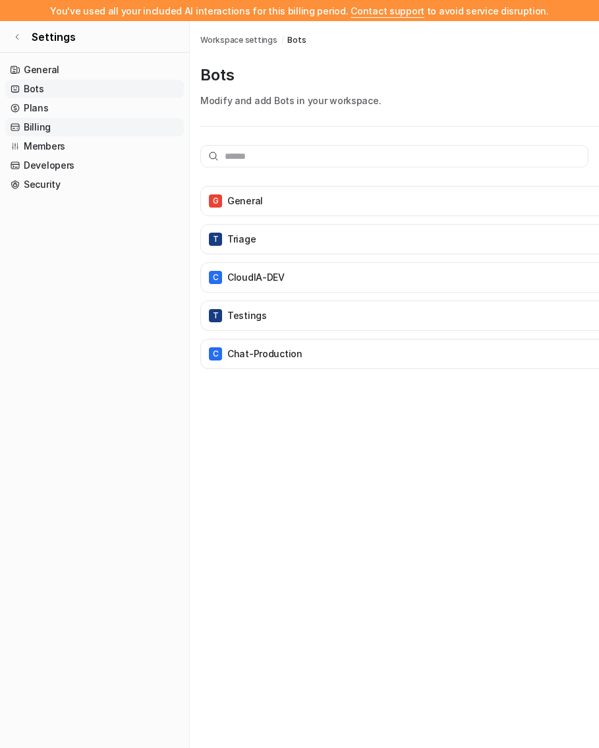
click at [76, 125] on link "Billing" at bounding box center [94, 127] width 179 height 18
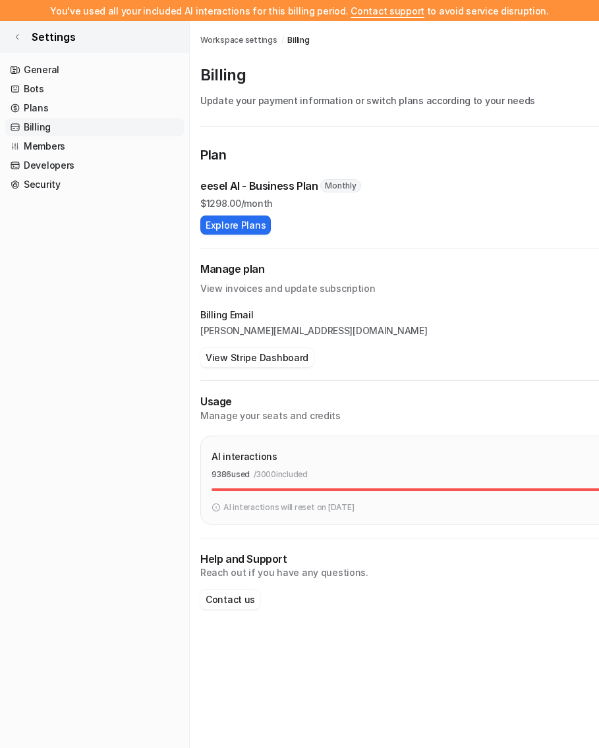
click at [20, 42] on link "Settings" at bounding box center [94, 37] width 189 height 32
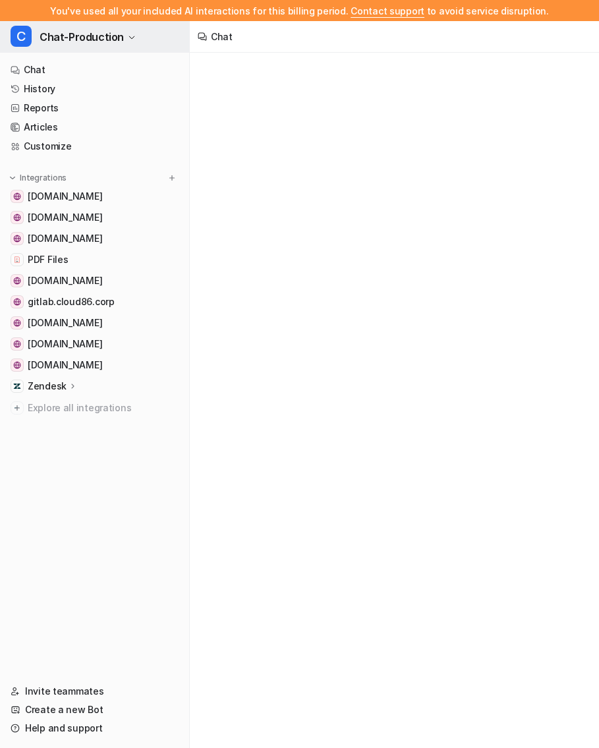
click at [71, 32] on span "Chat-Production" at bounding box center [82, 37] width 84 height 18
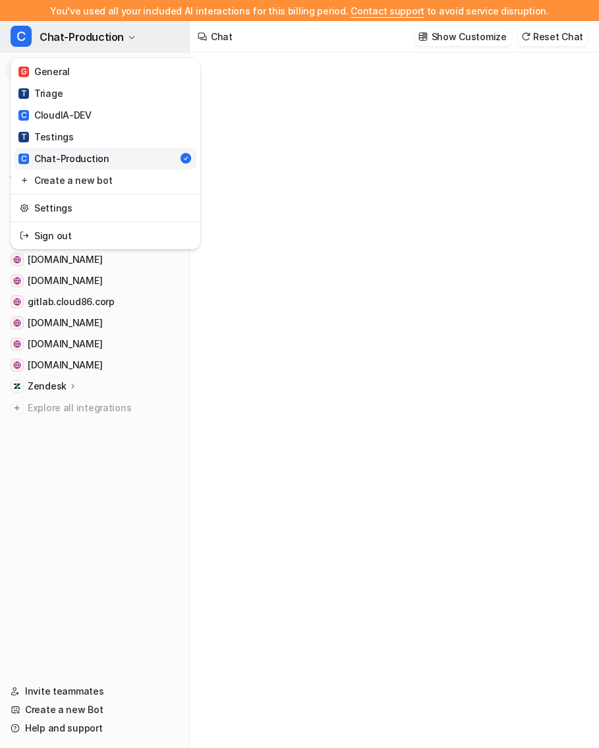
type textarea "**********"
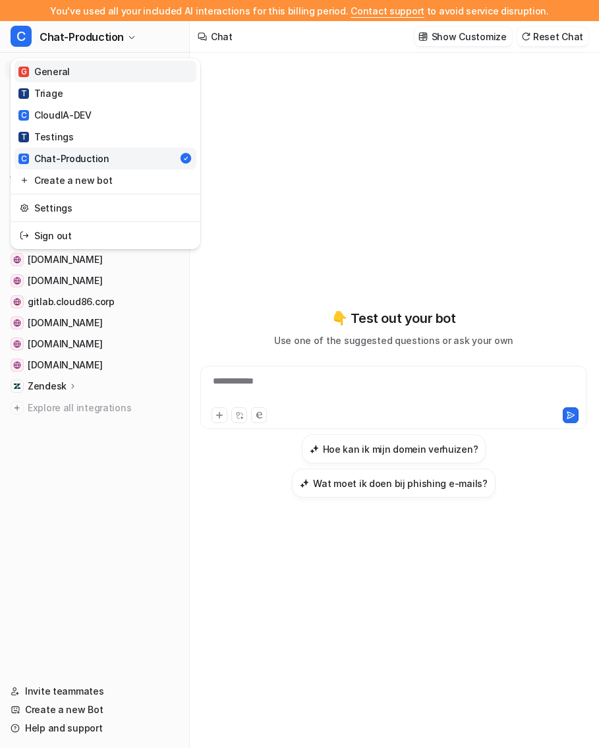
click at [84, 75] on link "G General" at bounding box center [106, 72] width 182 height 22
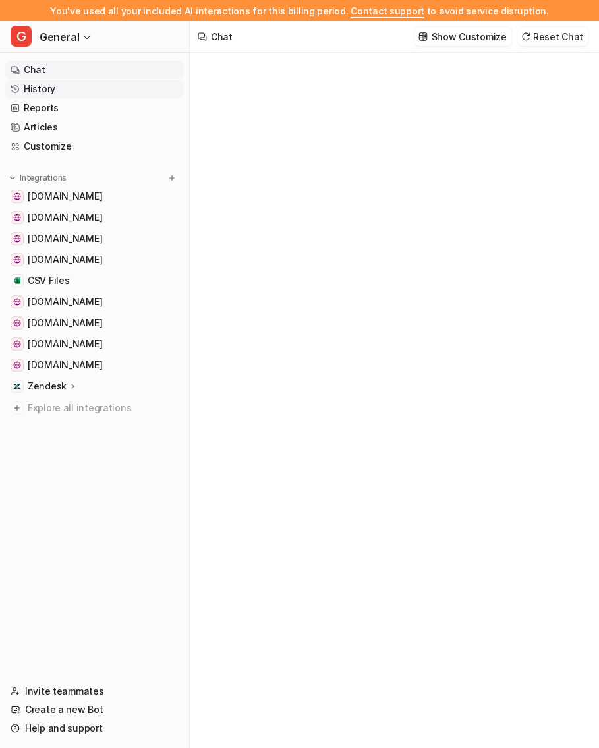
type textarea "**********"
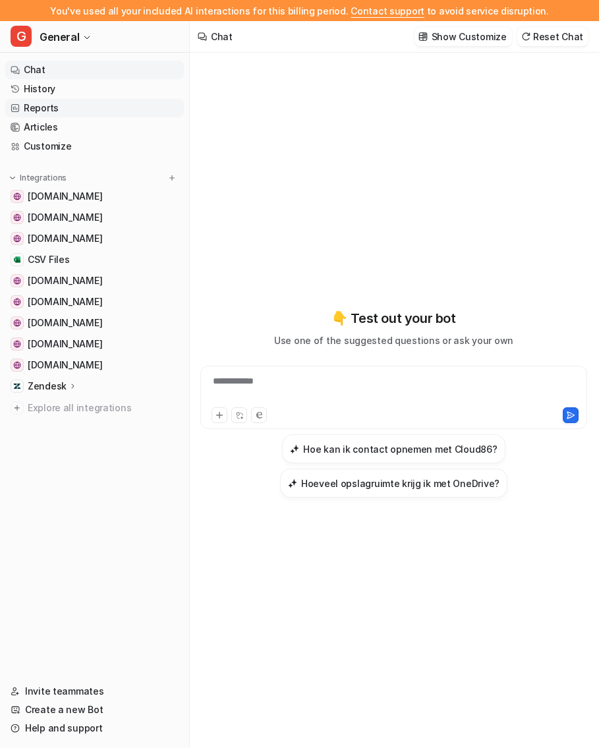
click at [74, 105] on link "Reports" at bounding box center [94, 108] width 179 height 18
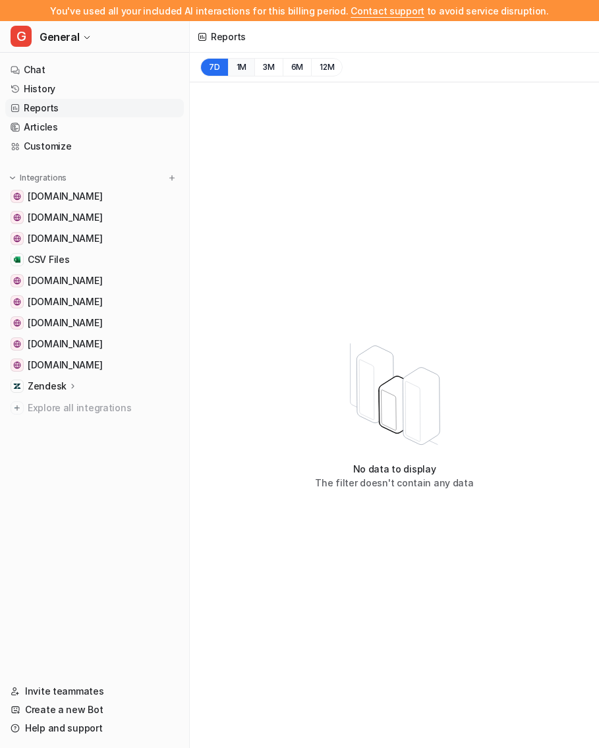
click at [242, 66] on button "1M" at bounding box center [241, 67] width 27 height 18
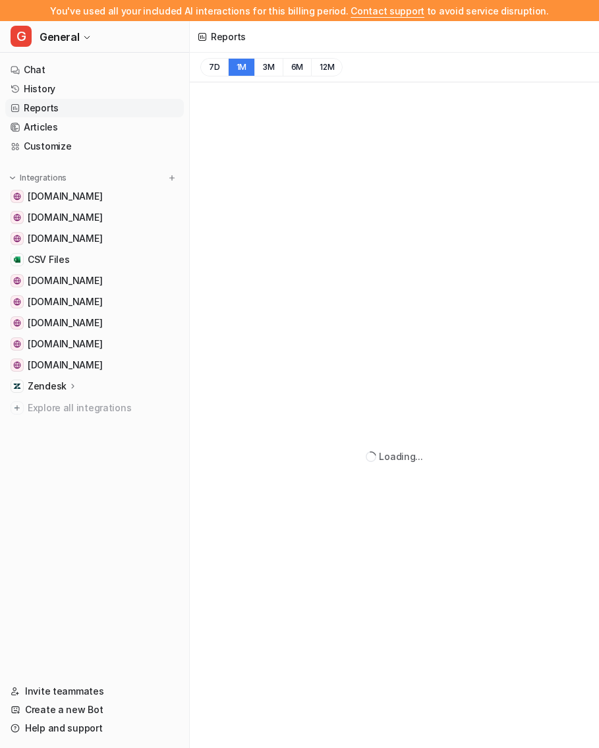
click at [242, 66] on button "1M" at bounding box center [241, 67] width 27 height 18
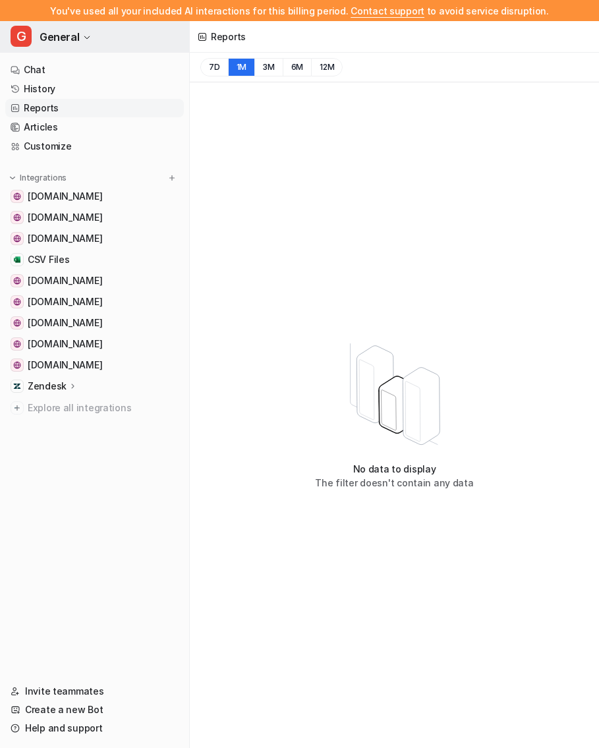
click at [90, 45] on button "G General" at bounding box center [94, 37] width 189 height 32
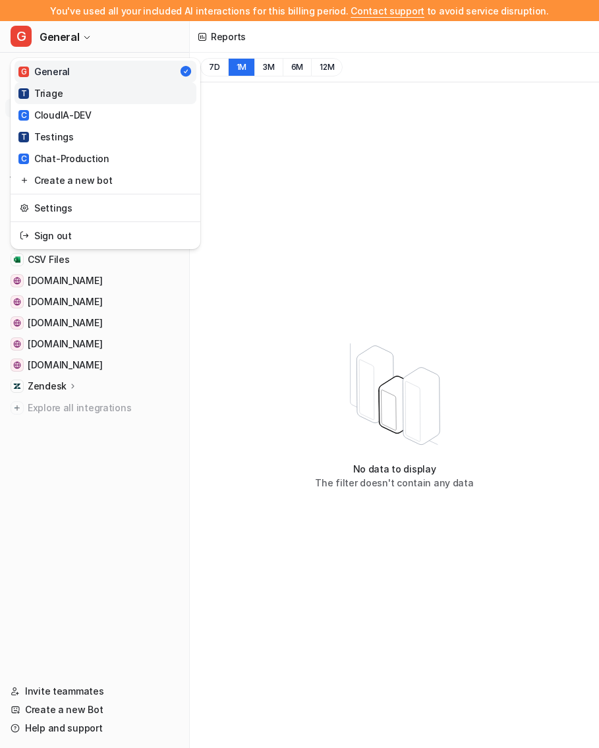
click at [96, 93] on link "T Triage" at bounding box center [106, 93] width 182 height 22
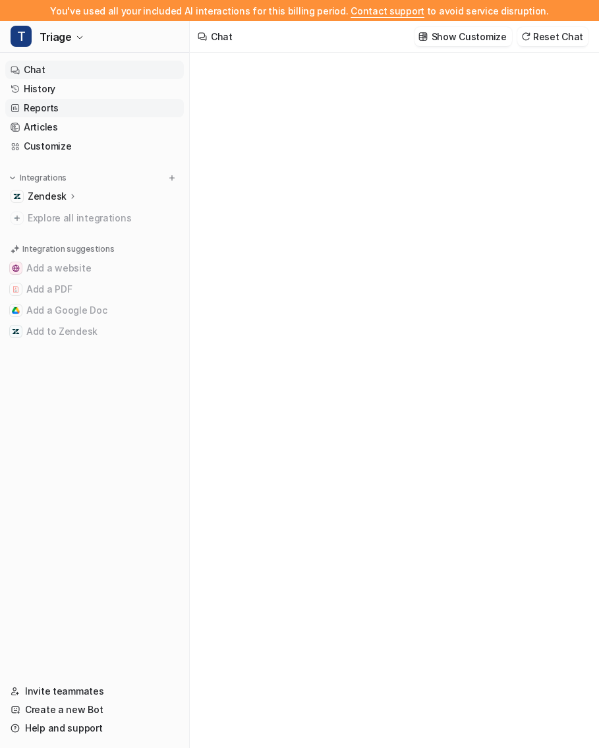
type textarea "**********"
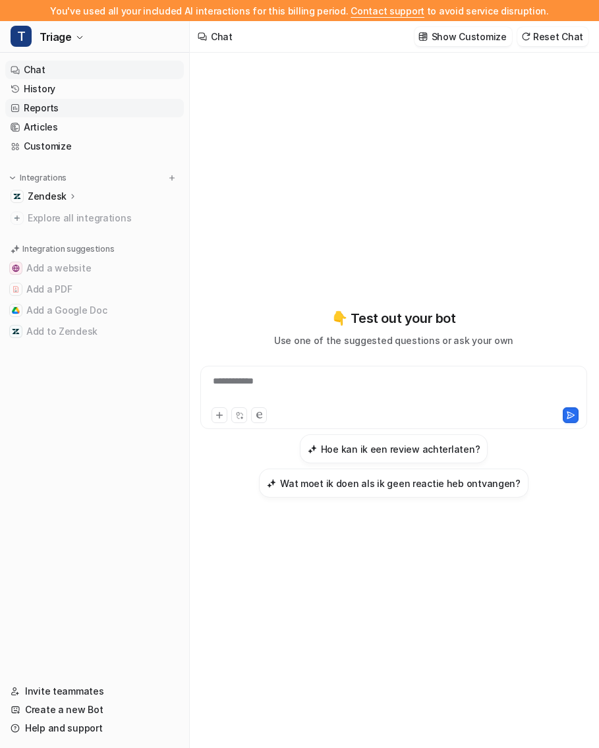
click at [90, 109] on link "Reports" at bounding box center [94, 108] width 179 height 18
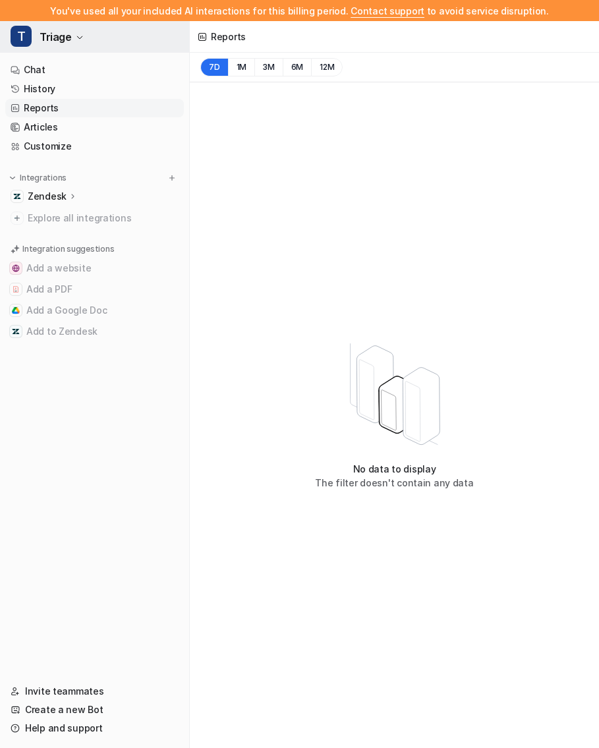
click at [78, 34] on icon "button" at bounding box center [80, 38] width 8 height 8
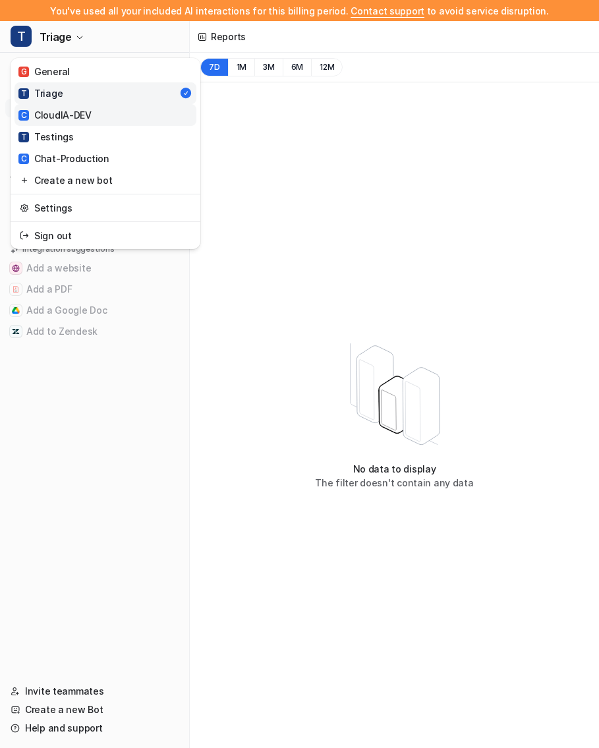
click at [80, 112] on div "C CloudIA-DEV" at bounding box center [54, 115] width 73 height 14
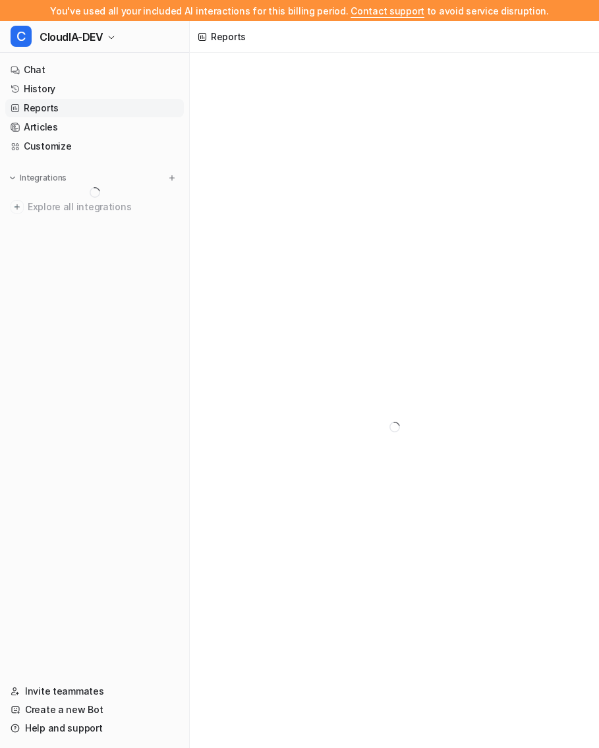
click at [90, 103] on link "Reports" at bounding box center [94, 108] width 179 height 18
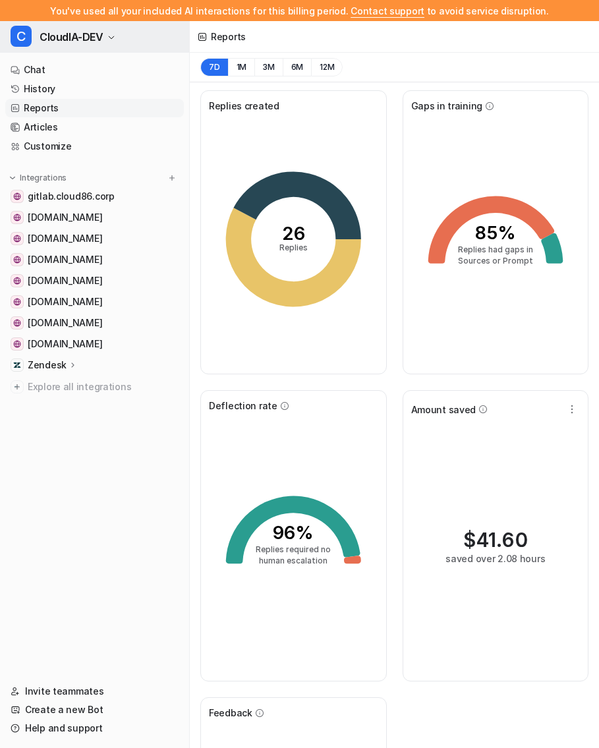
click at [107, 46] on button "C CloudIA-DEV" at bounding box center [94, 37] width 189 height 32
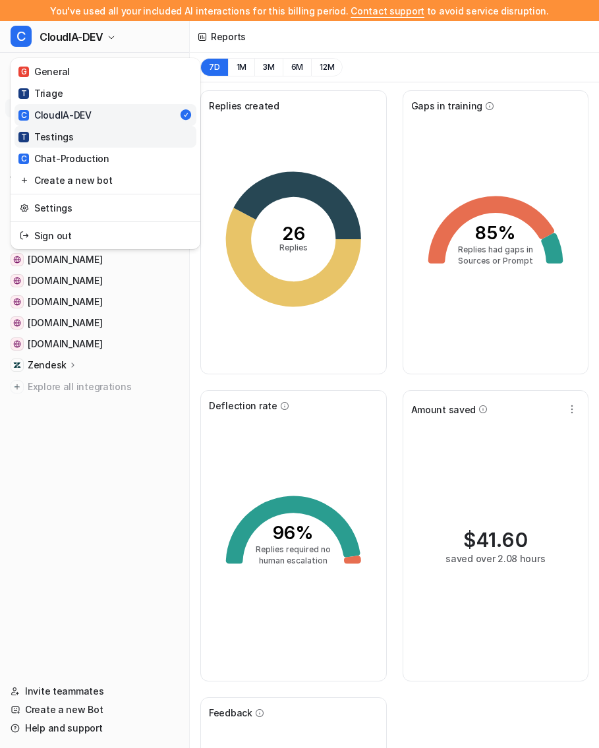
click at [106, 133] on link "T Testings" at bounding box center [106, 137] width 182 height 22
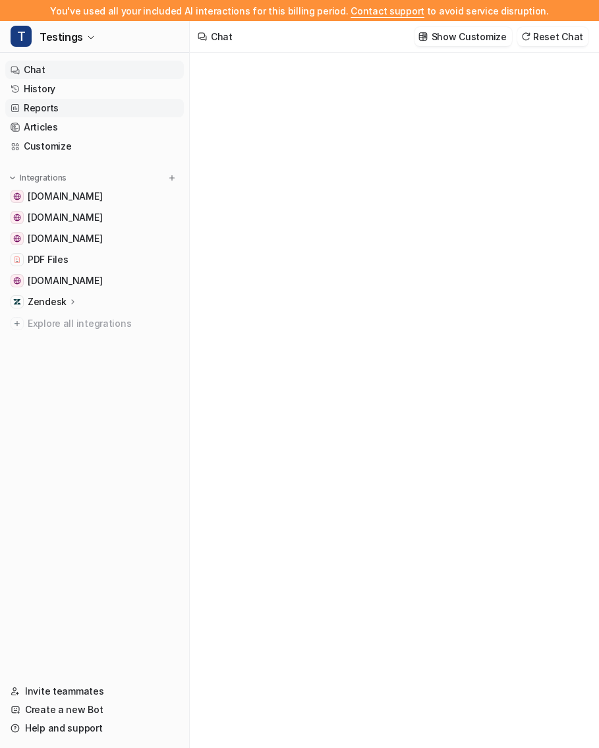
click at [85, 113] on link "Reports" at bounding box center [94, 108] width 179 height 18
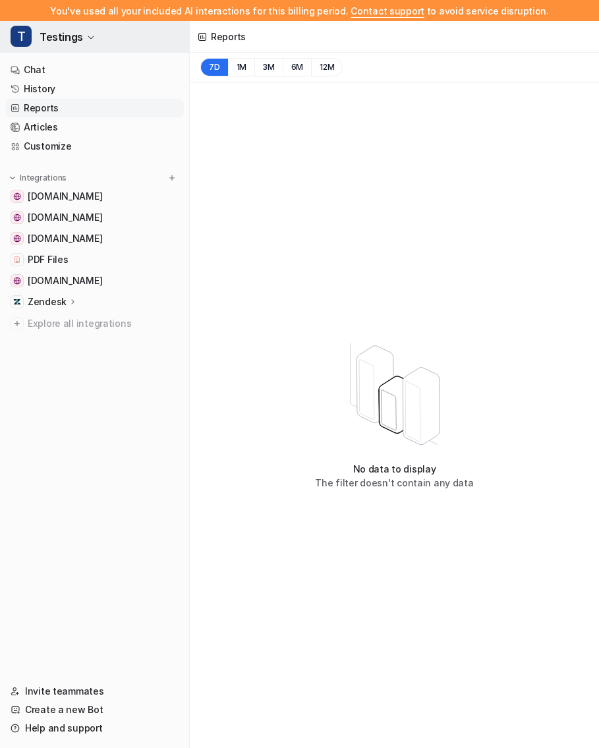
click at [75, 27] on button "T Testings" at bounding box center [94, 37] width 189 height 32
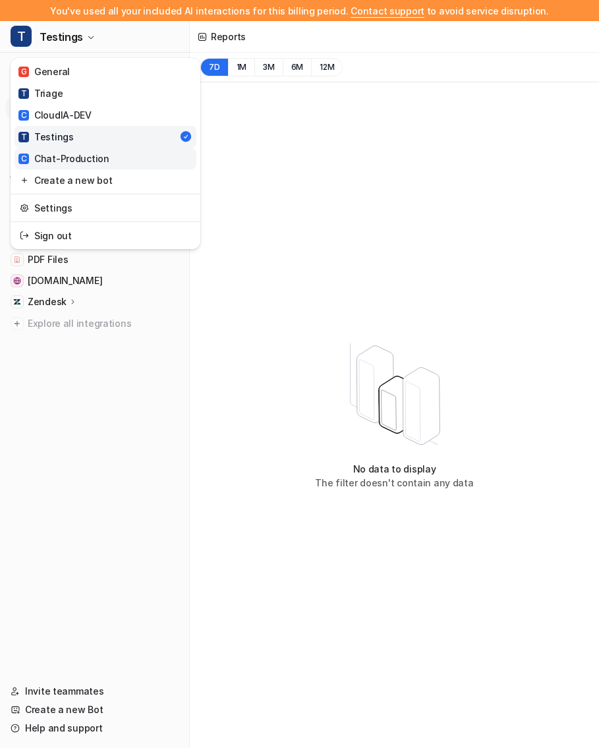
click at [71, 153] on div "C Chat-Production" at bounding box center [63, 159] width 91 height 14
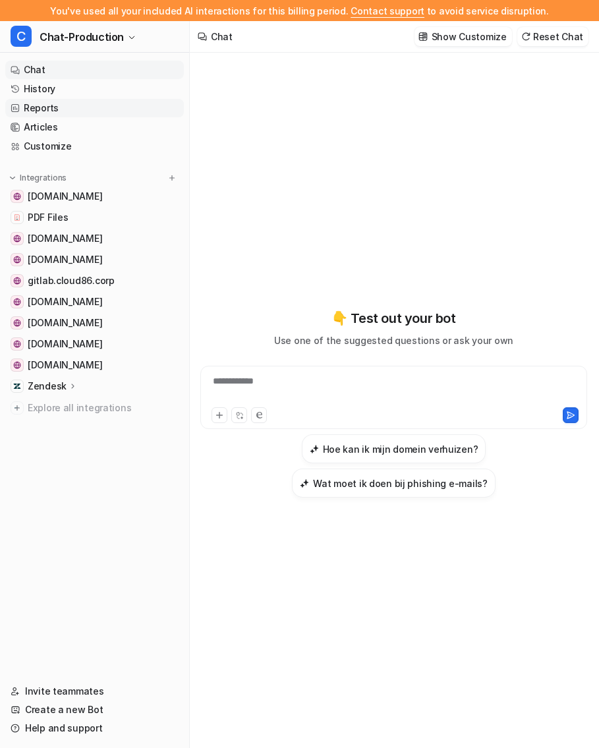
click at [81, 115] on link "Reports" at bounding box center [94, 108] width 179 height 18
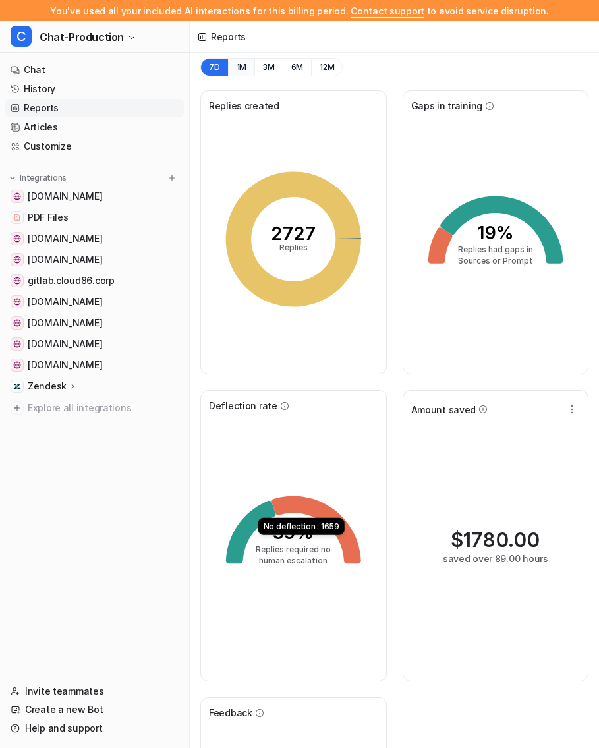
click at [240, 67] on button "1M" at bounding box center [241, 67] width 27 height 18
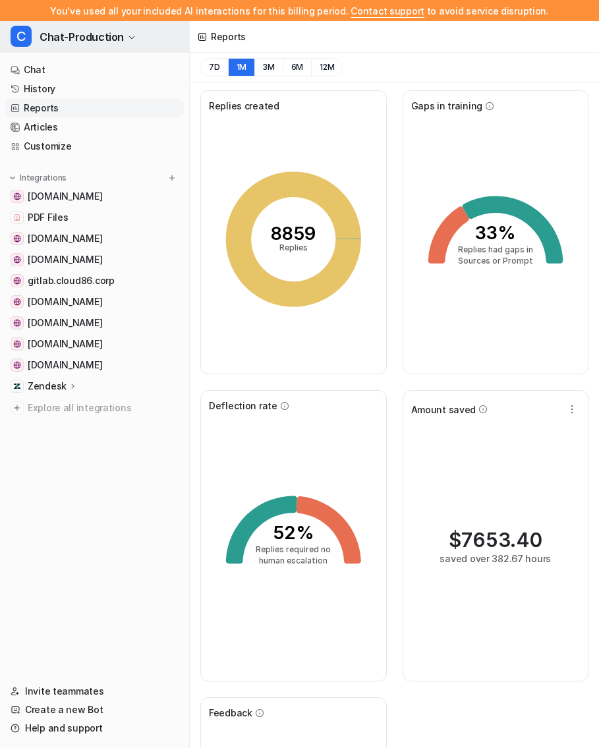
click at [102, 32] on span "Chat-Production" at bounding box center [82, 37] width 84 height 18
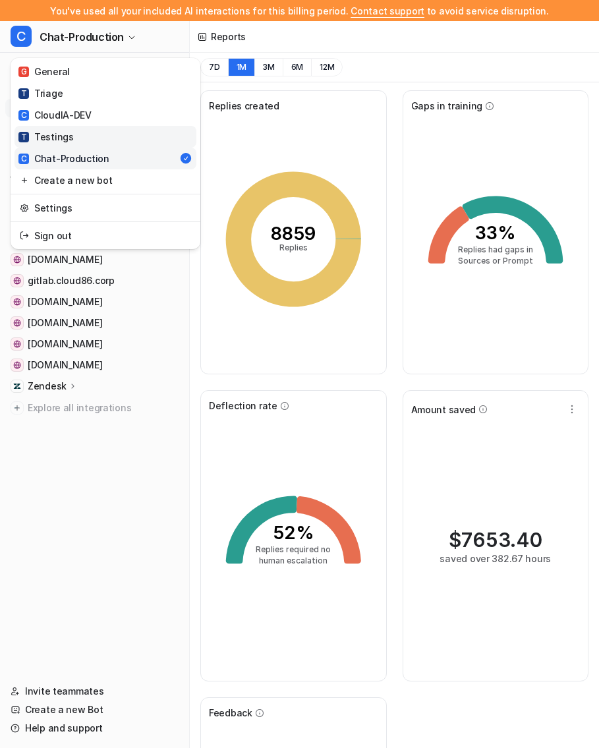
click at [84, 133] on link "T Testings" at bounding box center [106, 137] width 182 height 22
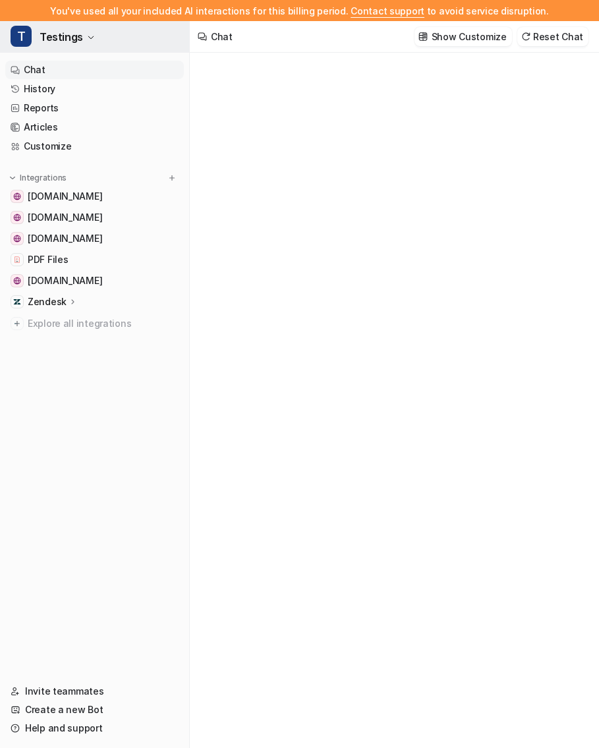
click at [88, 40] on icon "button" at bounding box center [91, 38] width 8 height 8
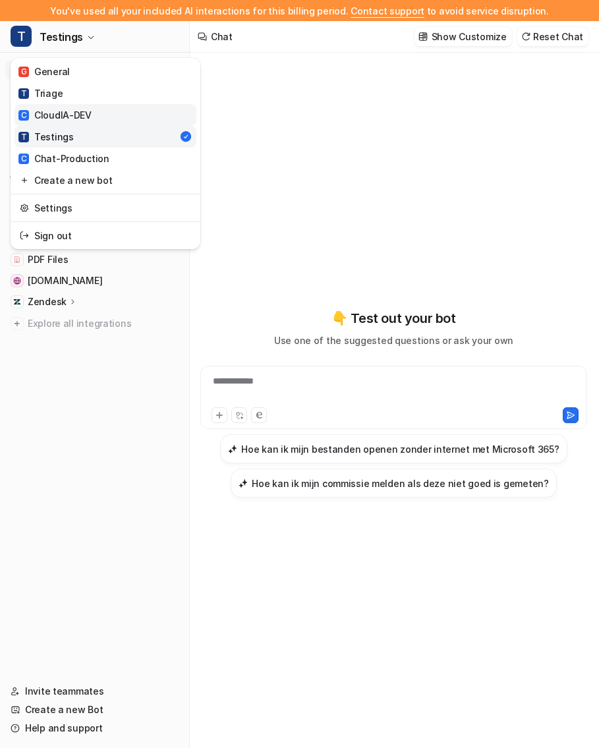
click at [76, 116] on div "C CloudIA-DEV" at bounding box center [54, 115] width 73 height 14
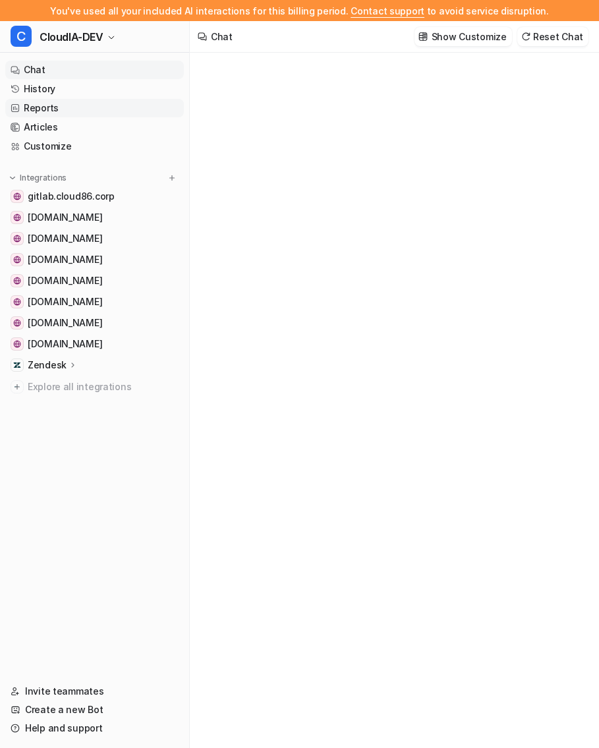
type textarea "**********"
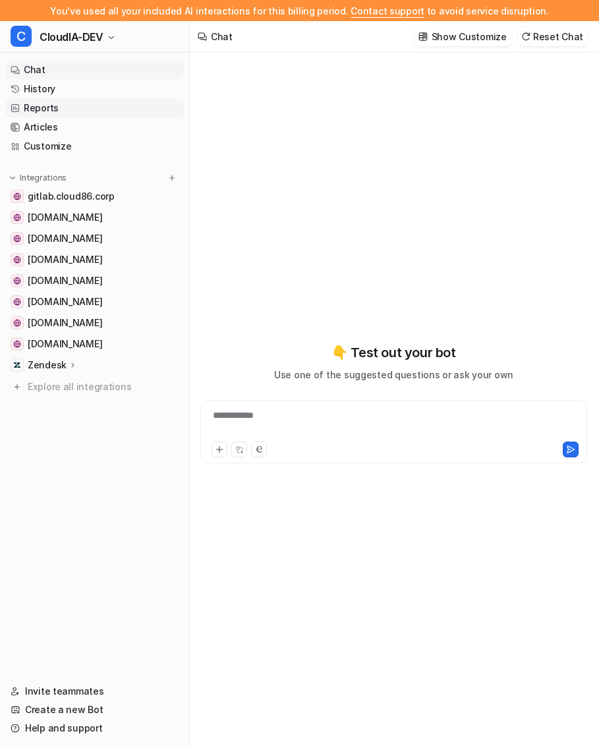
click at [91, 109] on link "Reports" at bounding box center [94, 108] width 179 height 18
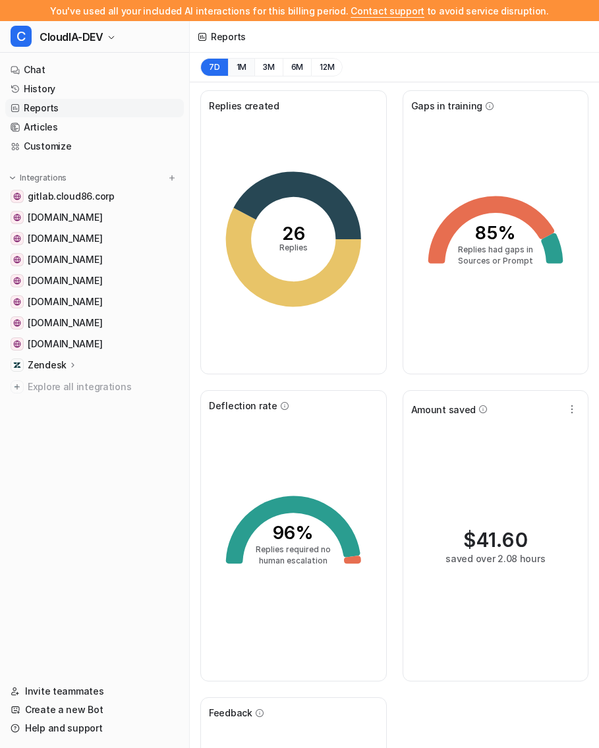
click at [245, 59] on button "1M" at bounding box center [241, 67] width 27 height 18
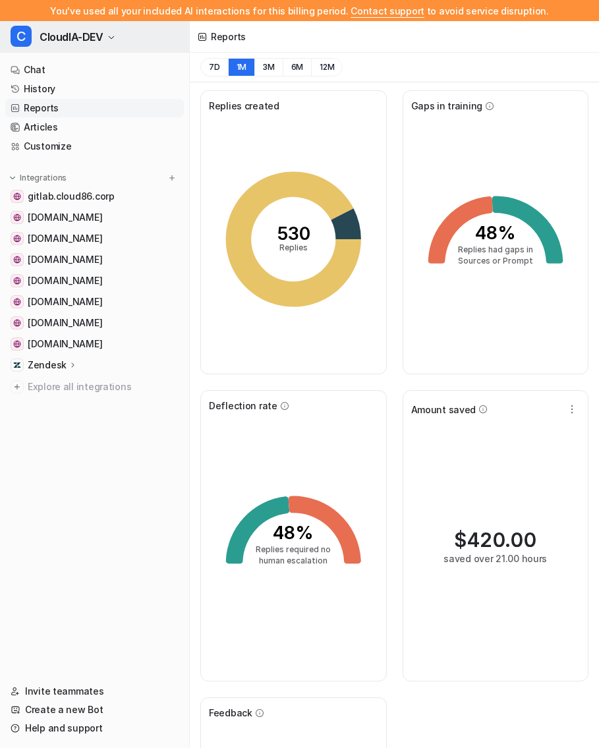
click at [100, 43] on span "CloudIA-DEV" at bounding box center [72, 37] width 64 height 18
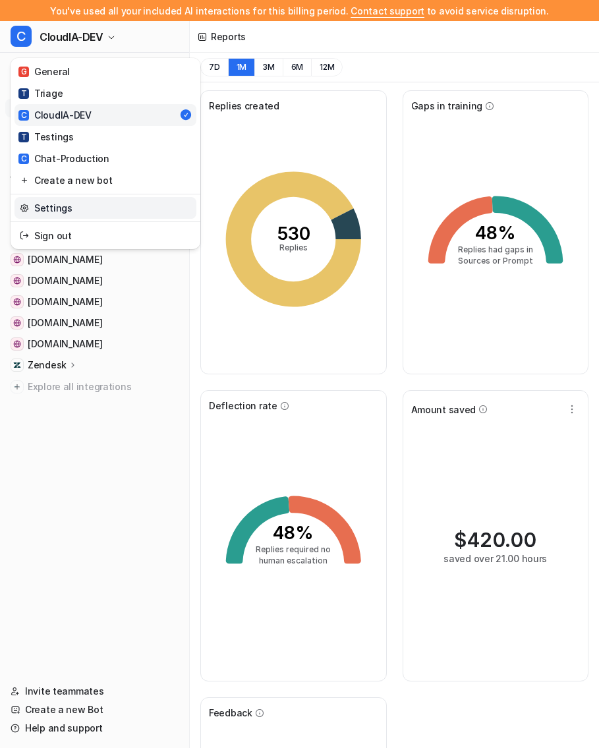
click at [80, 210] on link "Settings" at bounding box center [106, 208] width 182 height 22
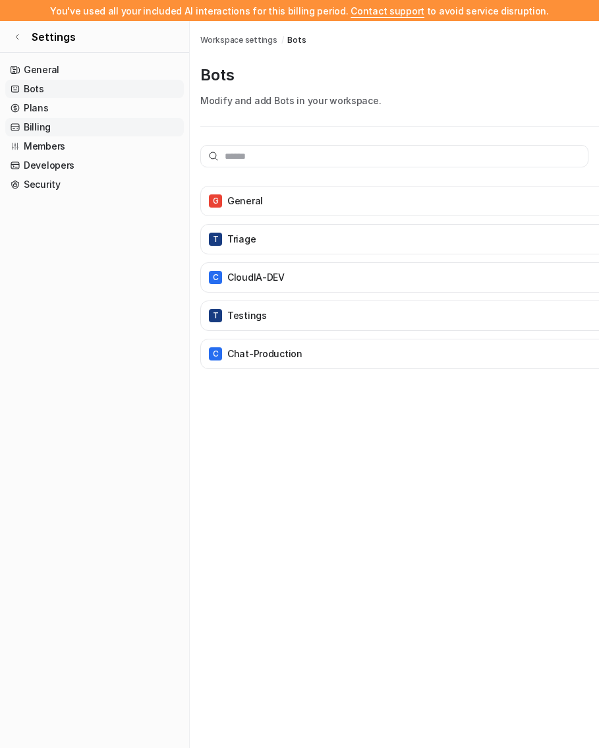
click at [65, 127] on link "Billing" at bounding box center [94, 127] width 179 height 18
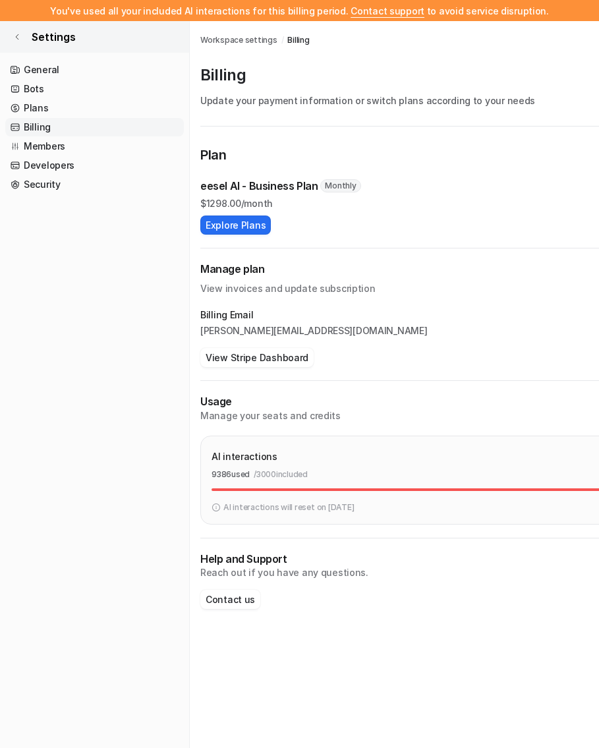
click at [15, 36] on icon at bounding box center [17, 37] width 8 height 8
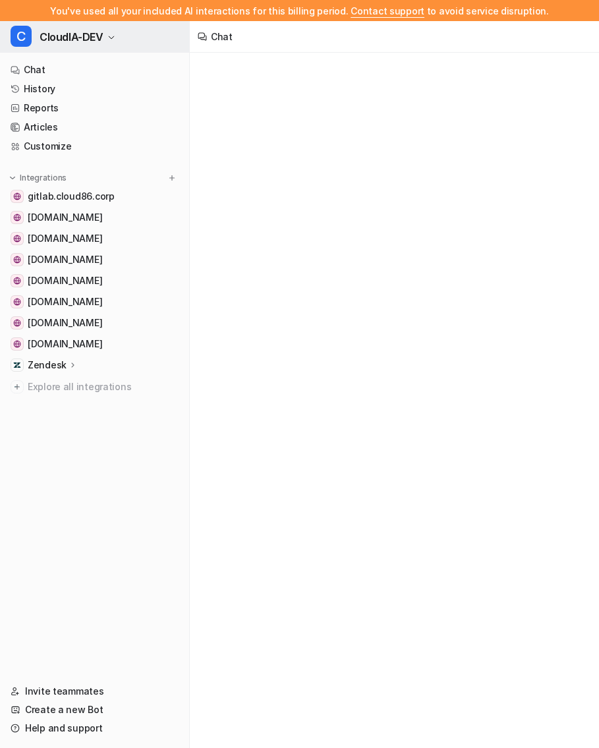
click at [40, 38] on span "CloudIA-DEV" at bounding box center [72, 37] width 64 height 18
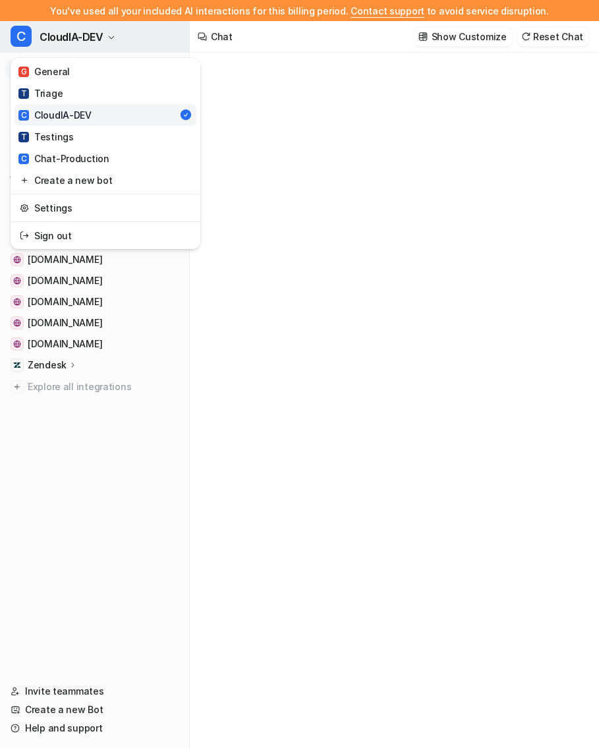
type textarea "**********"
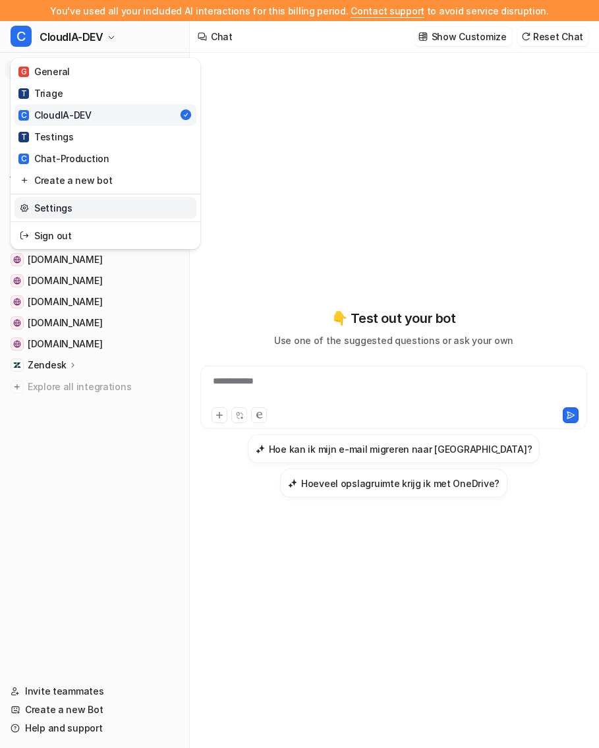
click at [127, 209] on link "Settings" at bounding box center [106, 208] width 182 height 22
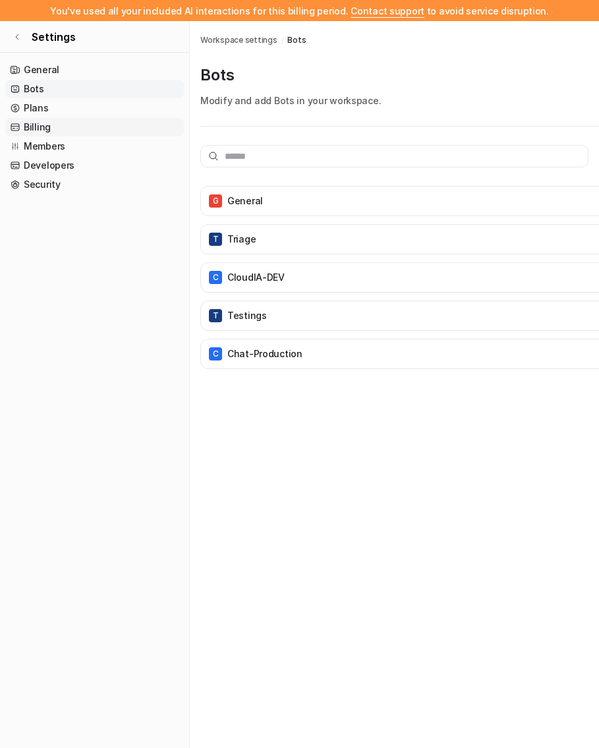
click at [73, 129] on link "Billing" at bounding box center [94, 127] width 179 height 18
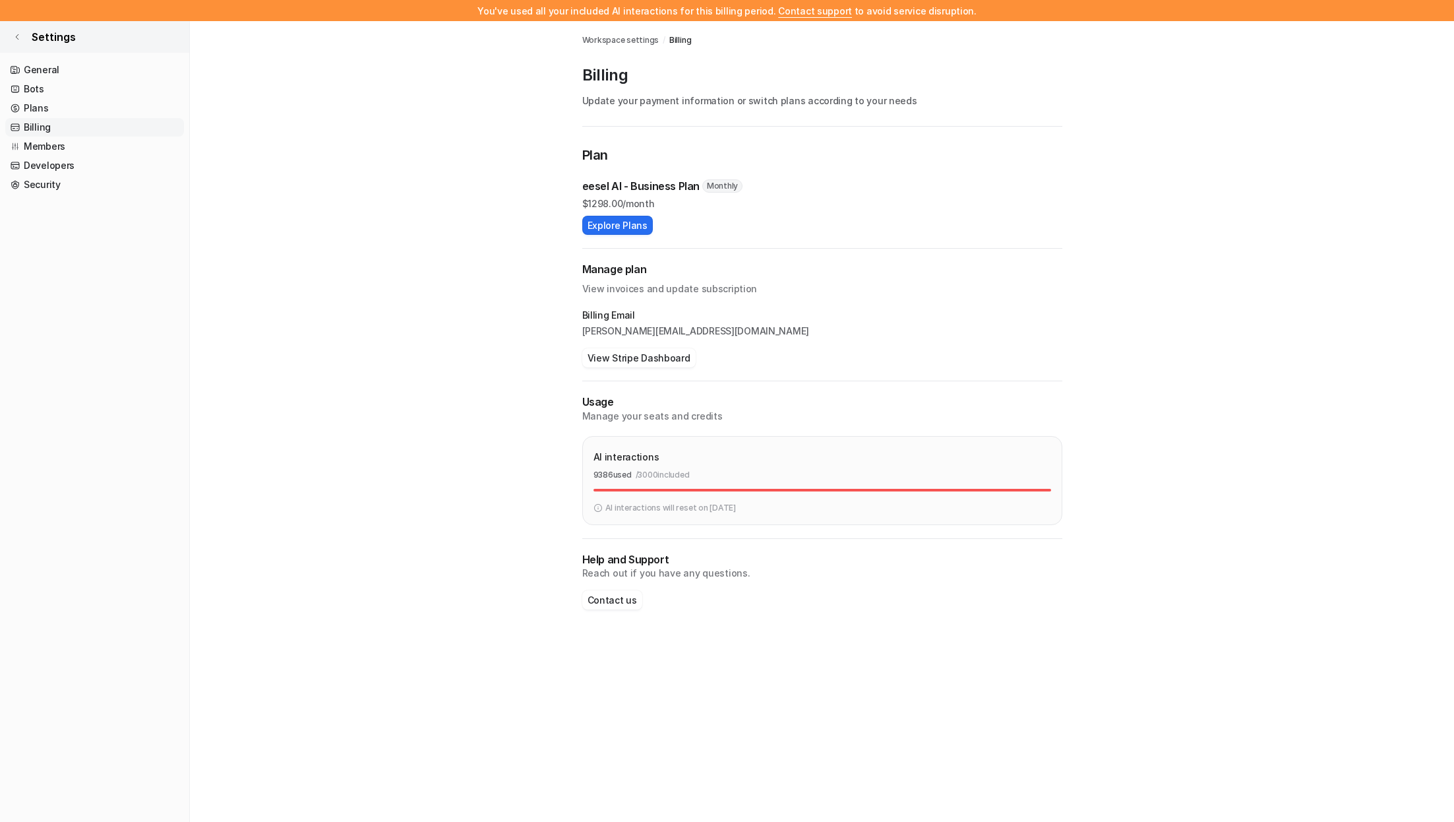
click at [22, 35] on link "Settings" at bounding box center [94, 37] width 189 height 32
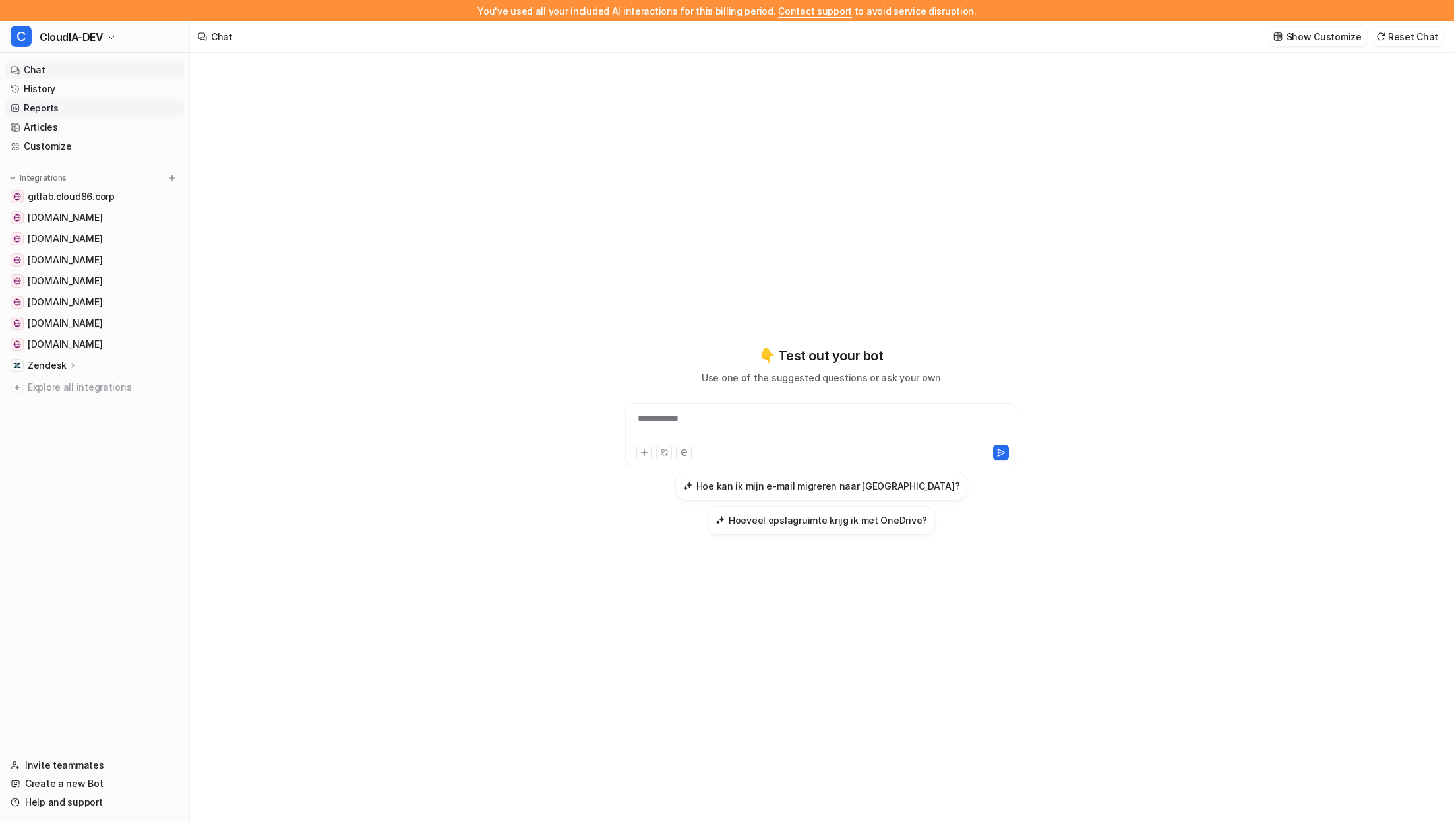
click at [65, 104] on link "Reports" at bounding box center [94, 108] width 179 height 18
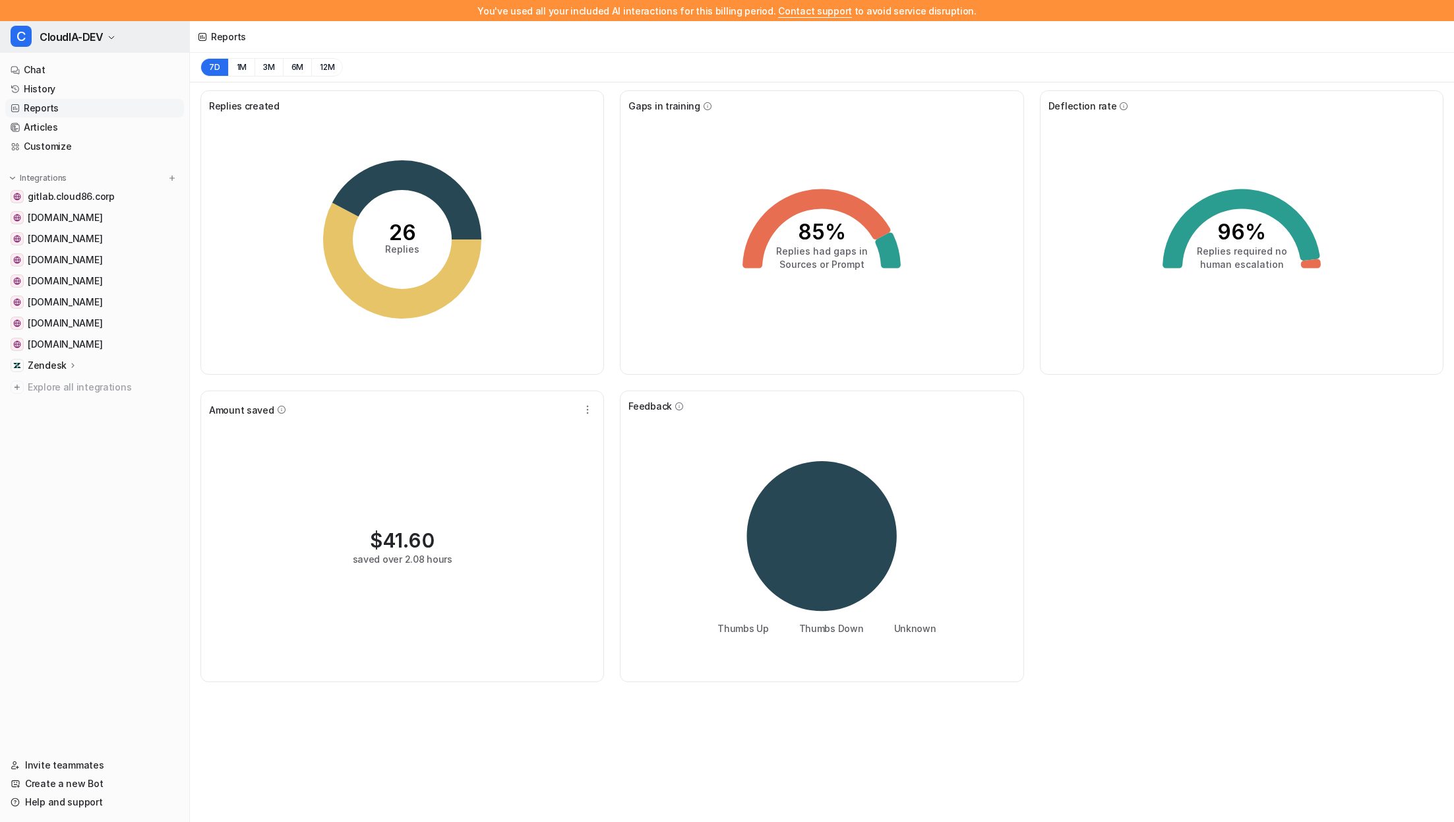
click at [95, 30] on span "CloudIA-DEV" at bounding box center [72, 37] width 64 height 18
click at [105, 156] on link "C Chat-Production" at bounding box center [106, 159] width 182 height 22
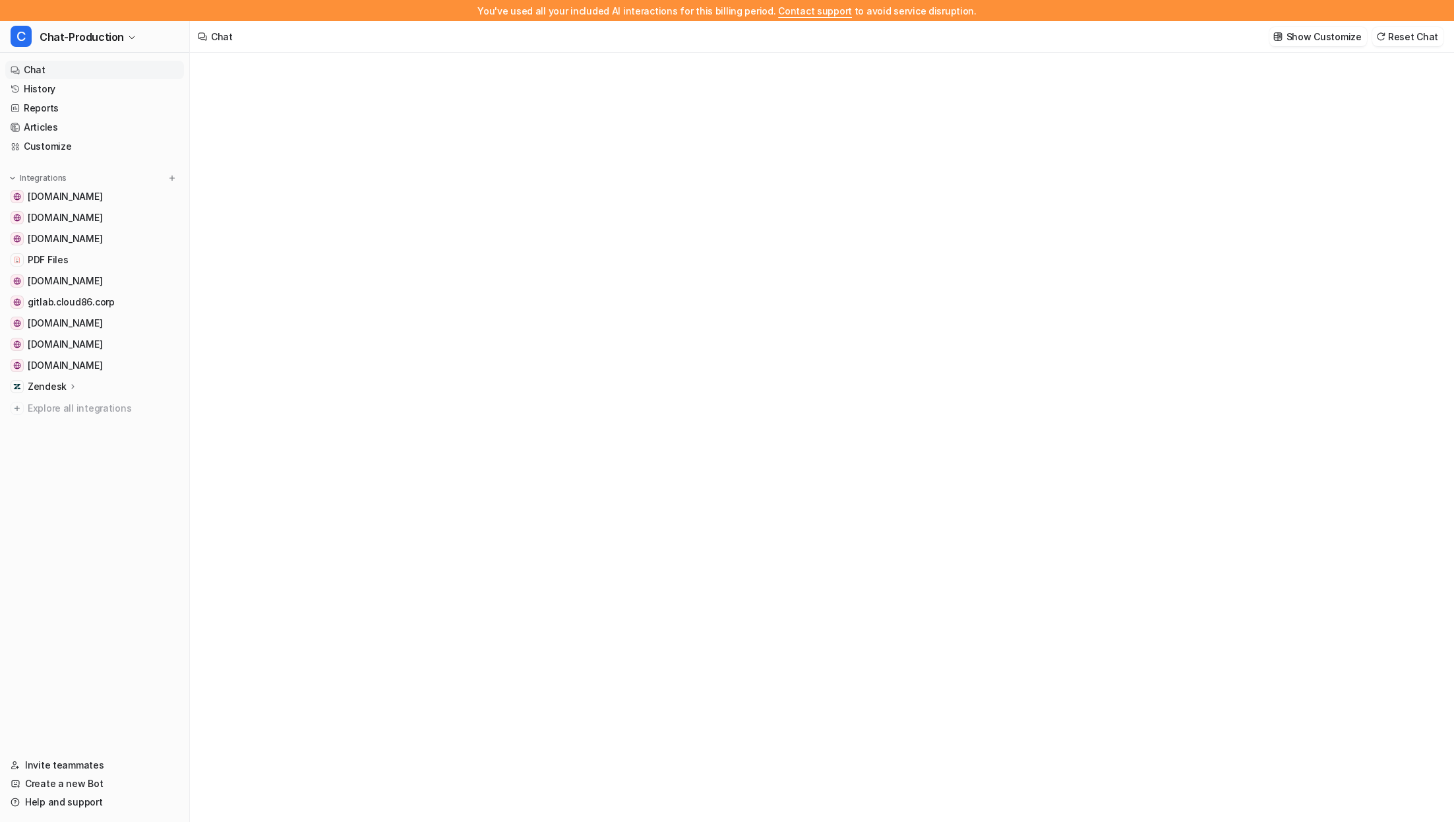
type textarea "**********"
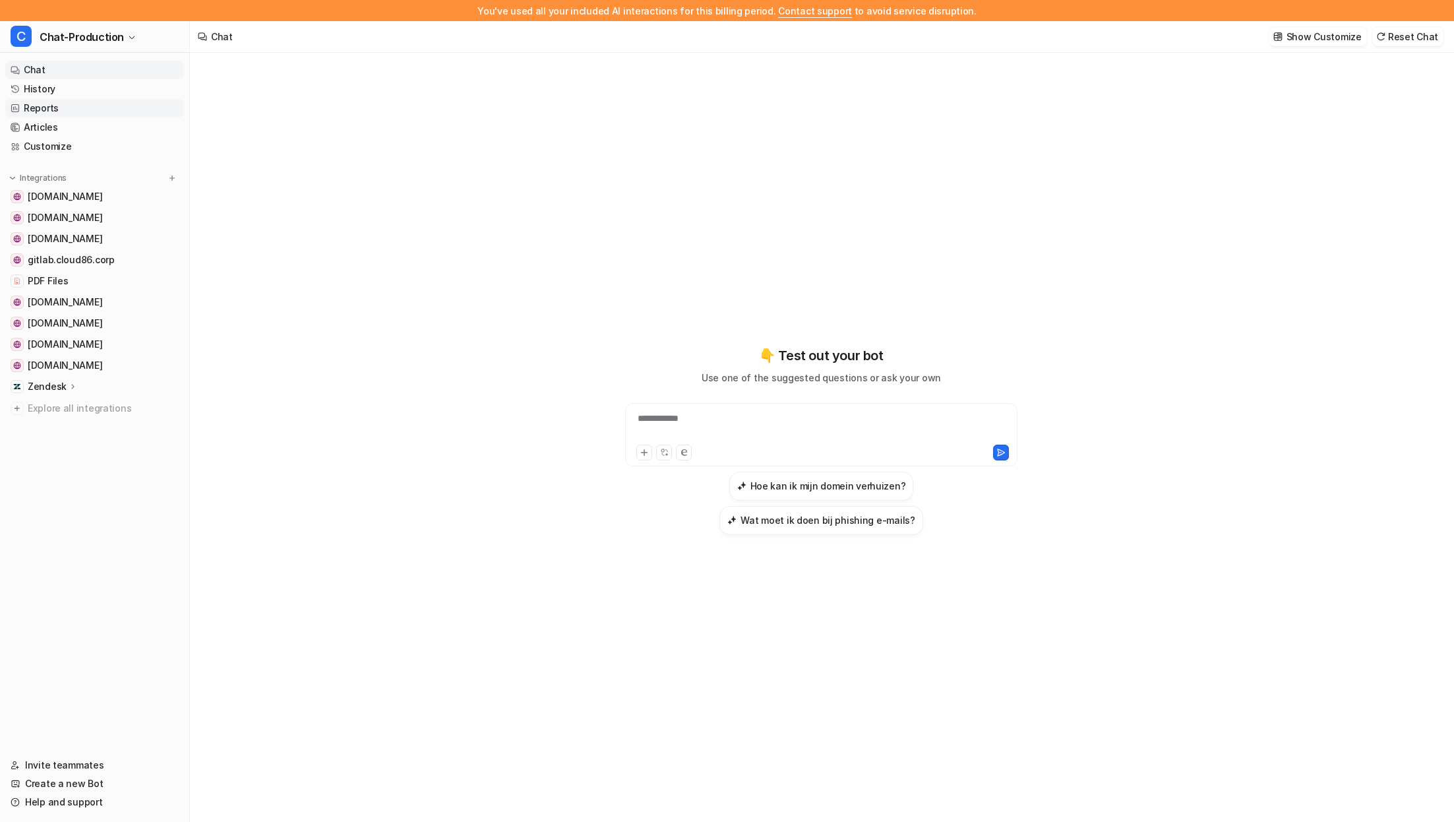
click at [69, 105] on link "Reports" at bounding box center [94, 108] width 179 height 18
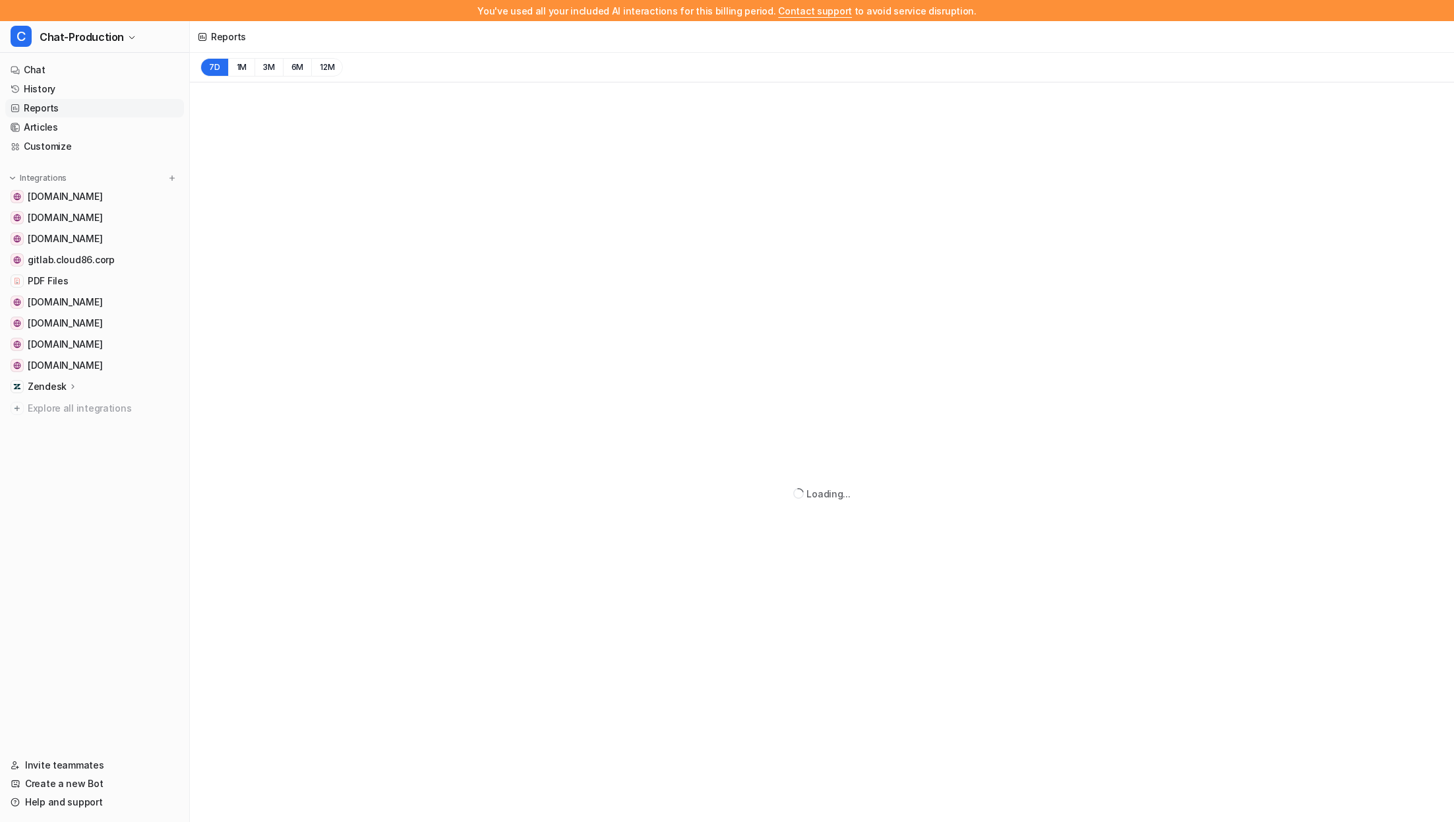
click at [69, 105] on link "Reports" at bounding box center [94, 108] width 179 height 18
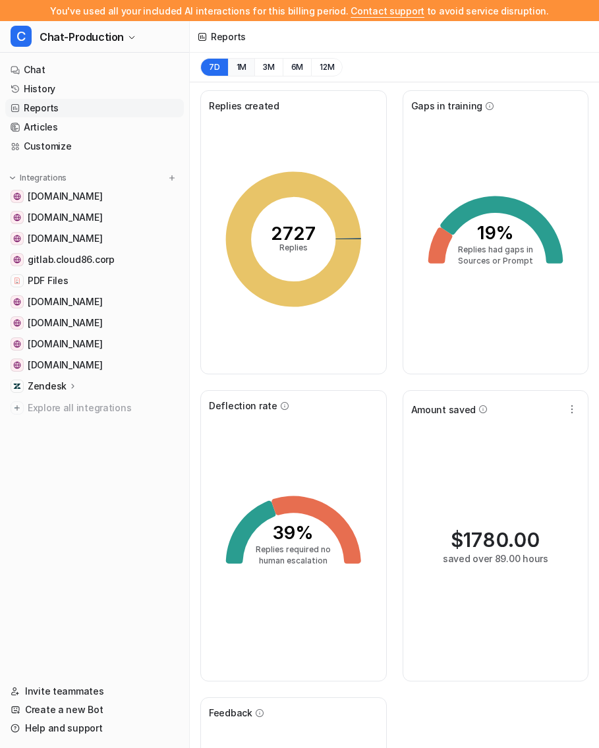
click at [242, 66] on button "1M" at bounding box center [241, 67] width 27 height 18
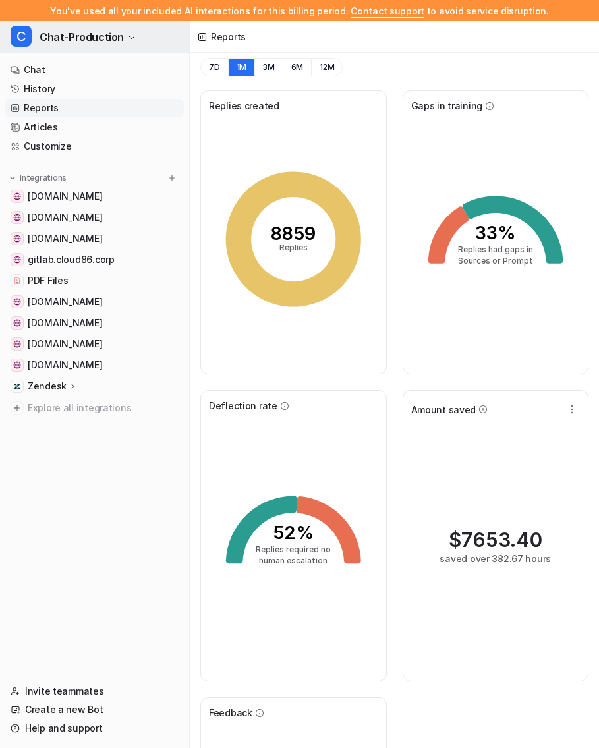
click at [104, 35] on span "Chat-Production" at bounding box center [82, 37] width 84 height 18
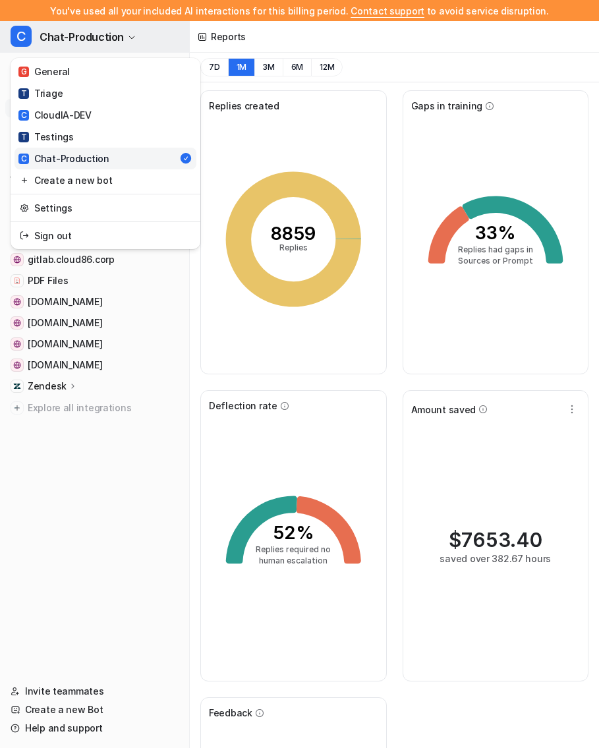
click at [104, 35] on span "Chat-Production" at bounding box center [82, 37] width 84 height 18
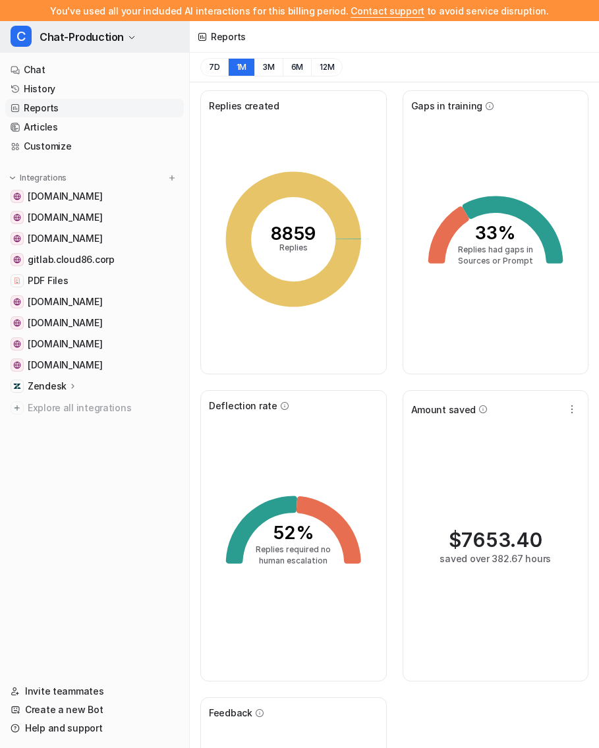
click at [104, 37] on span "Chat-Production" at bounding box center [82, 37] width 84 height 18
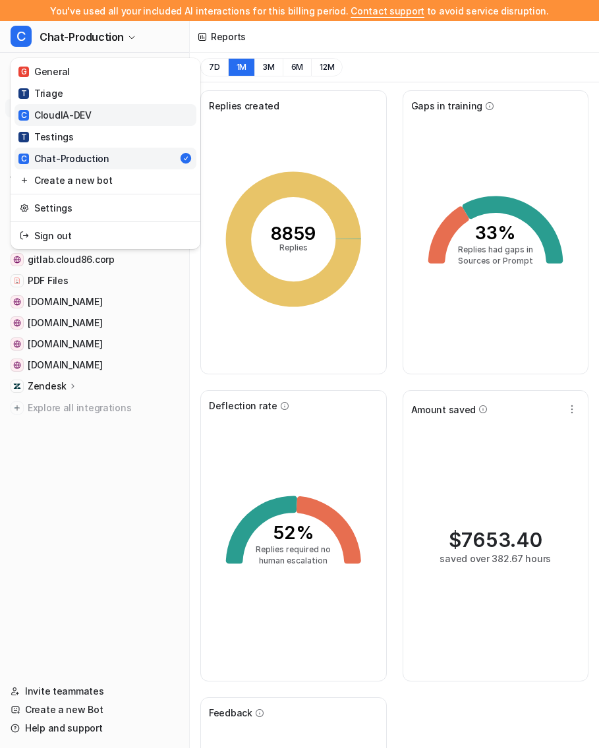
click at [88, 122] on link "C CloudIA-DEV" at bounding box center [106, 115] width 182 height 22
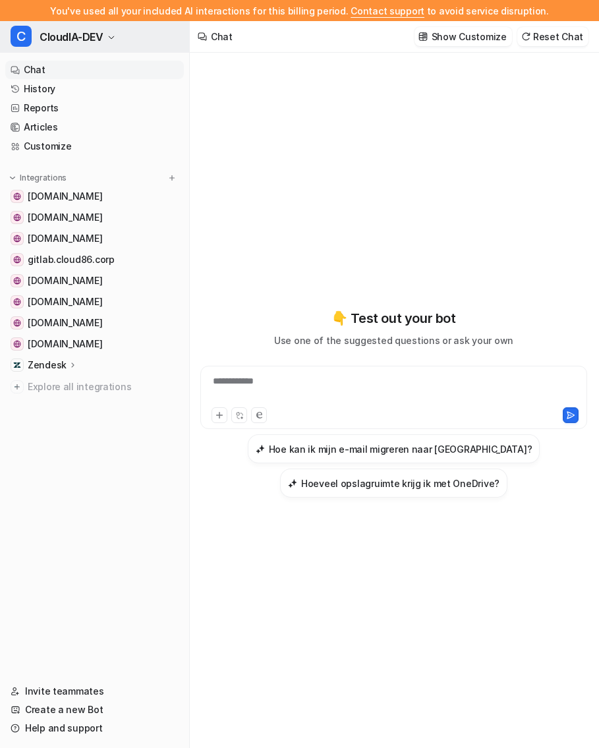
click at [129, 28] on button "C CloudIA-DEV" at bounding box center [94, 37] width 189 height 32
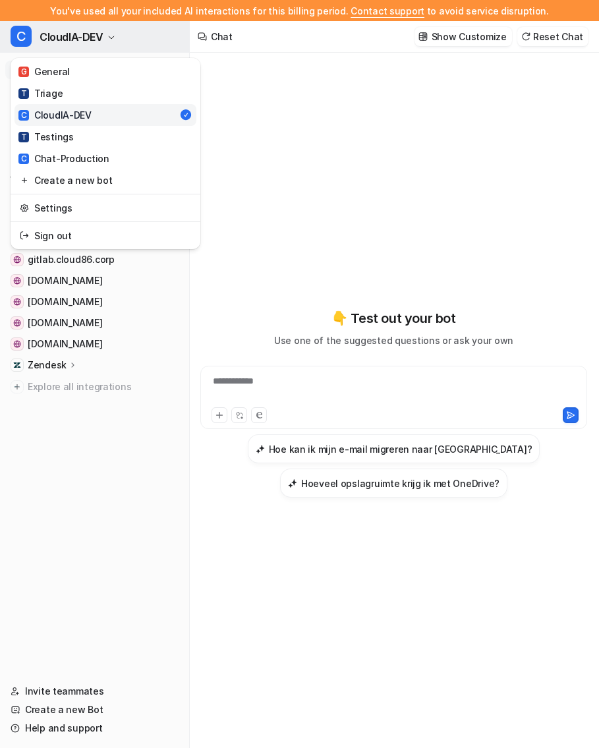
click at [129, 28] on button "C CloudIA-DEV" at bounding box center [94, 37] width 189 height 32
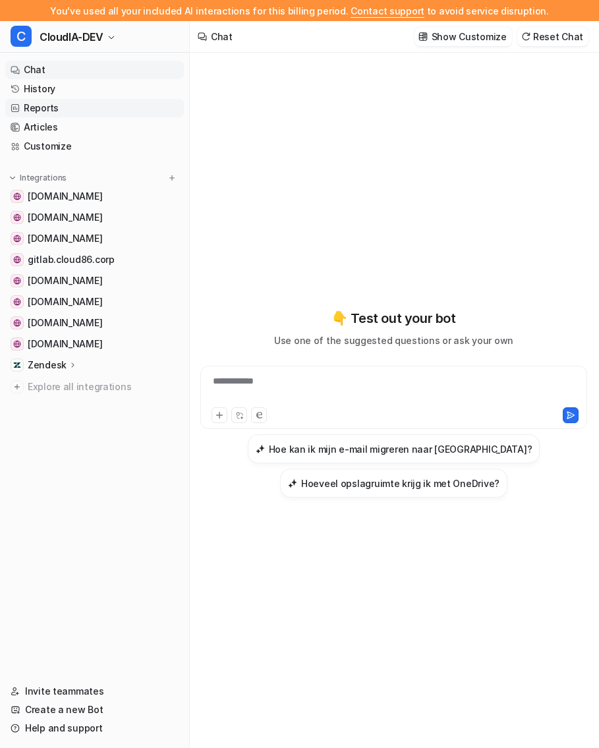
click at [86, 107] on link "Reports" at bounding box center [94, 108] width 179 height 18
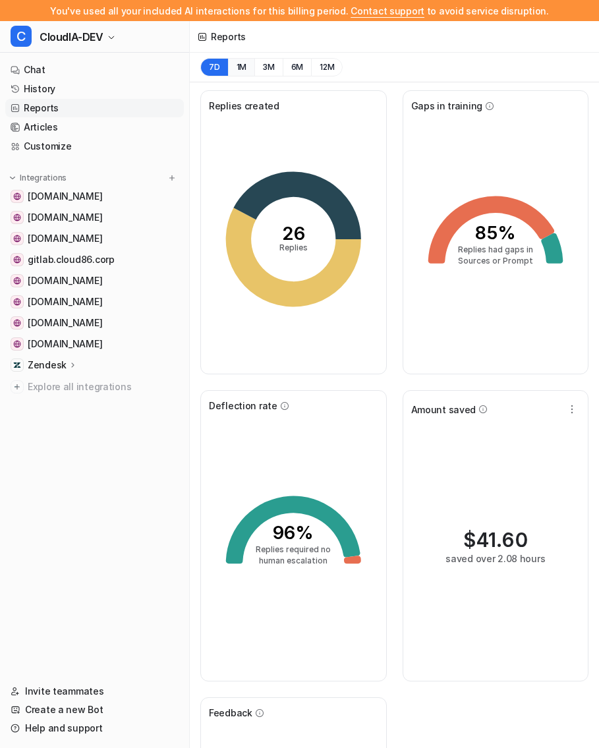
click at [242, 74] on button "1M" at bounding box center [241, 67] width 27 height 18
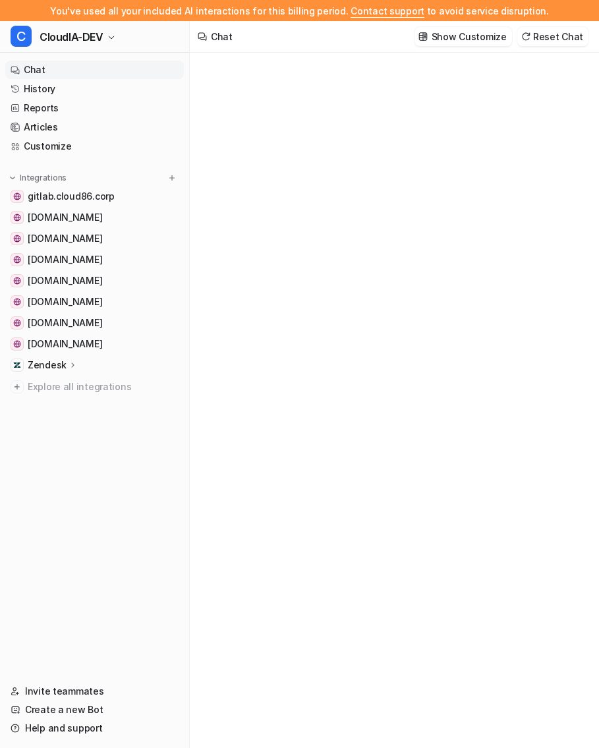
type textarea "**********"
